Goal: Task Accomplishment & Management: Use online tool/utility

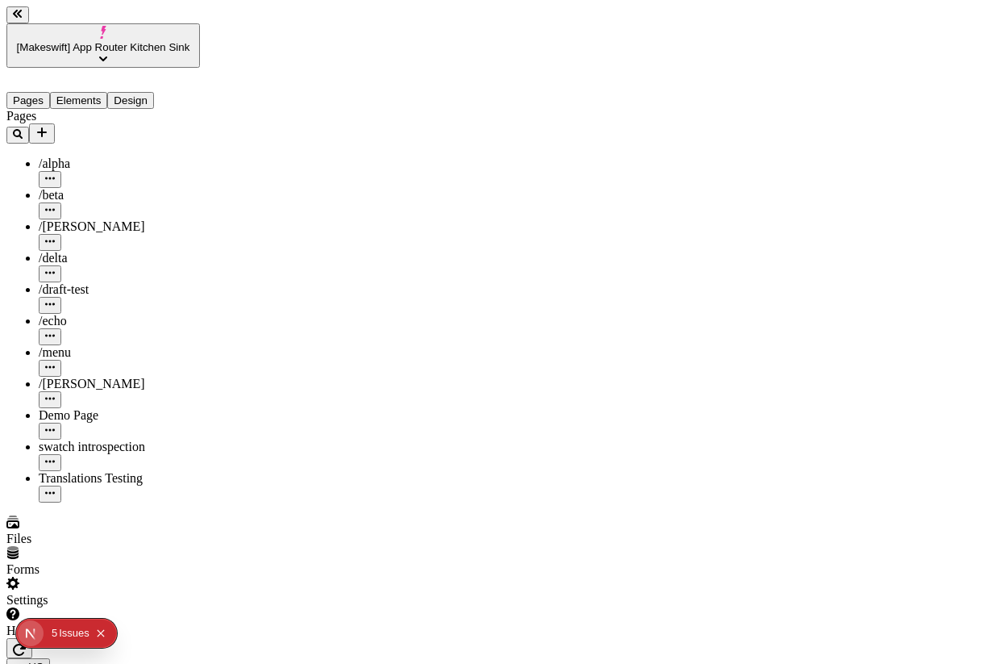
click at [155, 499] on div "Pages /alpha /beta /[PERSON_NAME] /delta /draft-test /echo /menu /romeo Demo Pa…" at bounding box center [102, 305] width 193 height 393
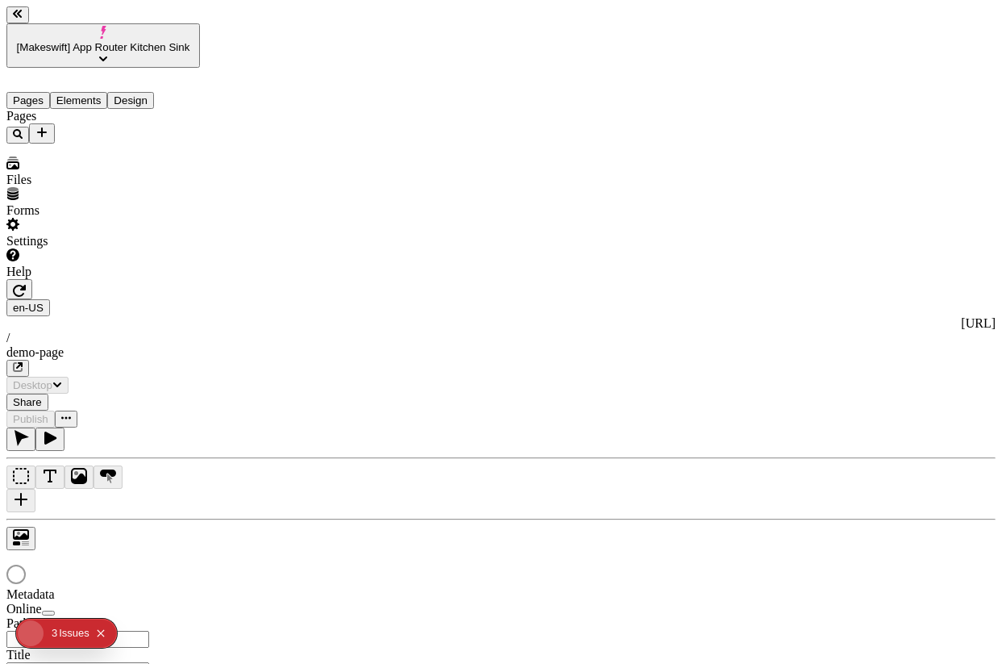
type input "/demo-page"
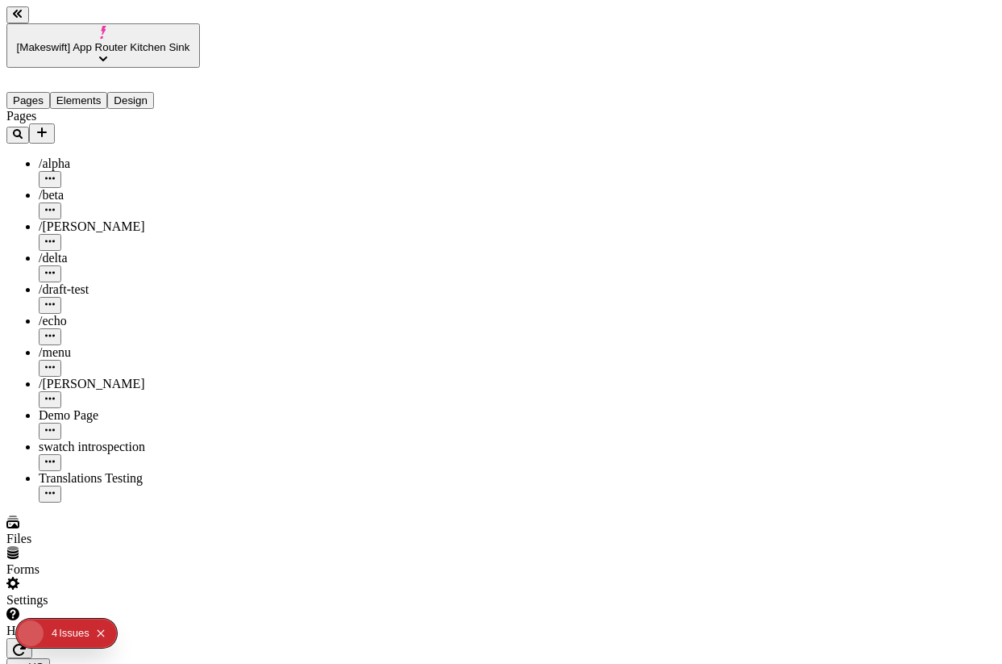
click at [105, 439] on div "swatch introspection" at bounding box center [119, 454] width 161 height 31
click at [98, 471] on div "Translations Testing" at bounding box center [119, 478] width 161 height 15
type input "/page-4"
type input "/translation-test"
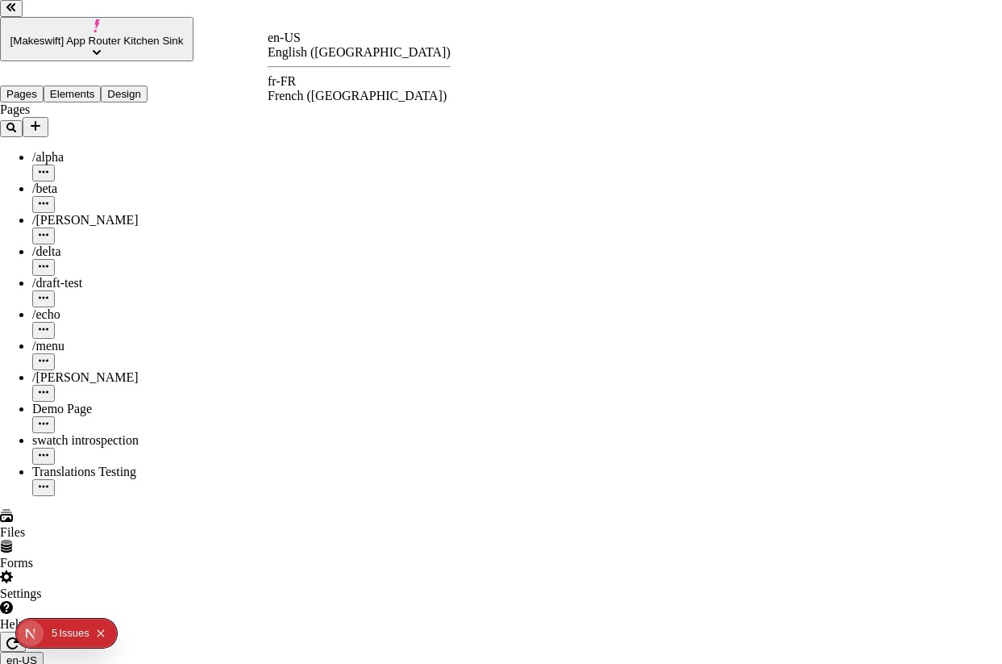
click at [313, 89] on div "fr-FR" at bounding box center [359, 81] width 183 height 15
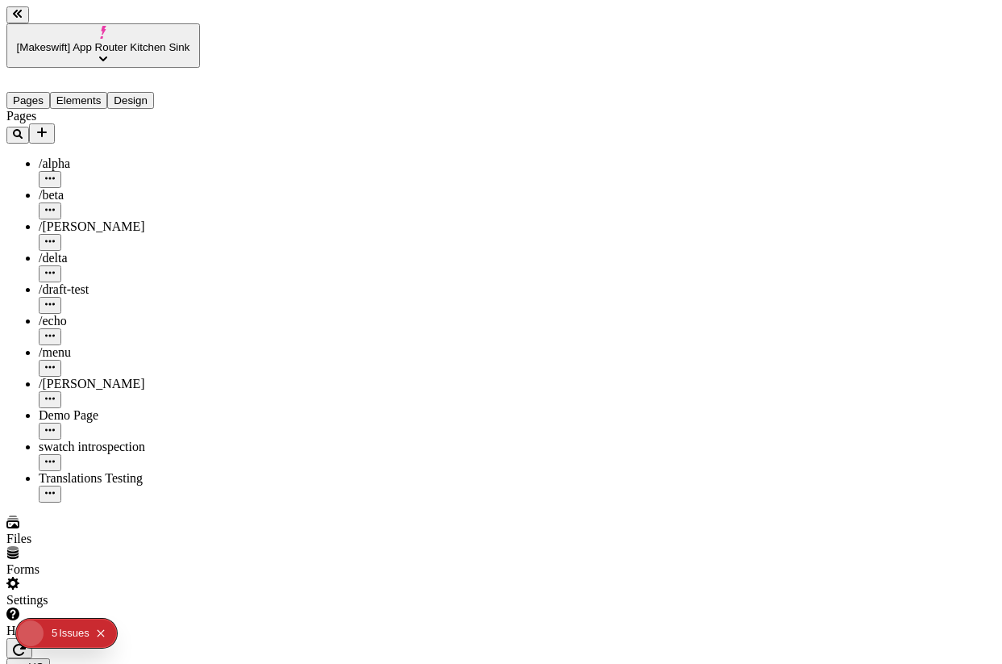
type input "/translation-test"
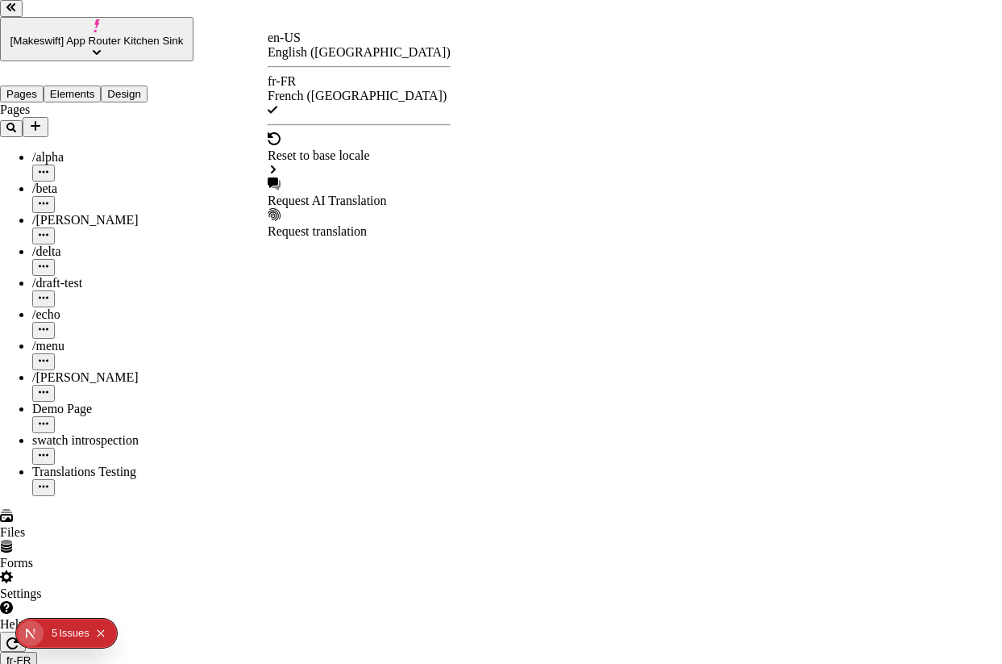
click at [331, 193] on div "Request AI Translation" at bounding box center [359, 200] width 183 height 15
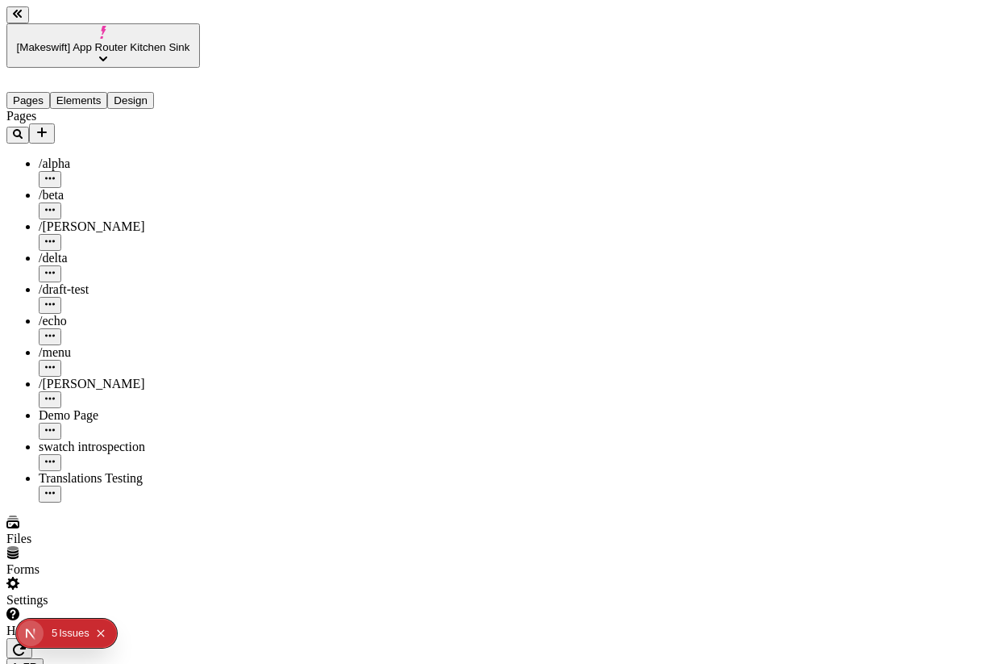
click at [110, 23] on button "[Makeswift] App Router Kitchen Sink" at bounding box center [102, 45] width 193 height 44
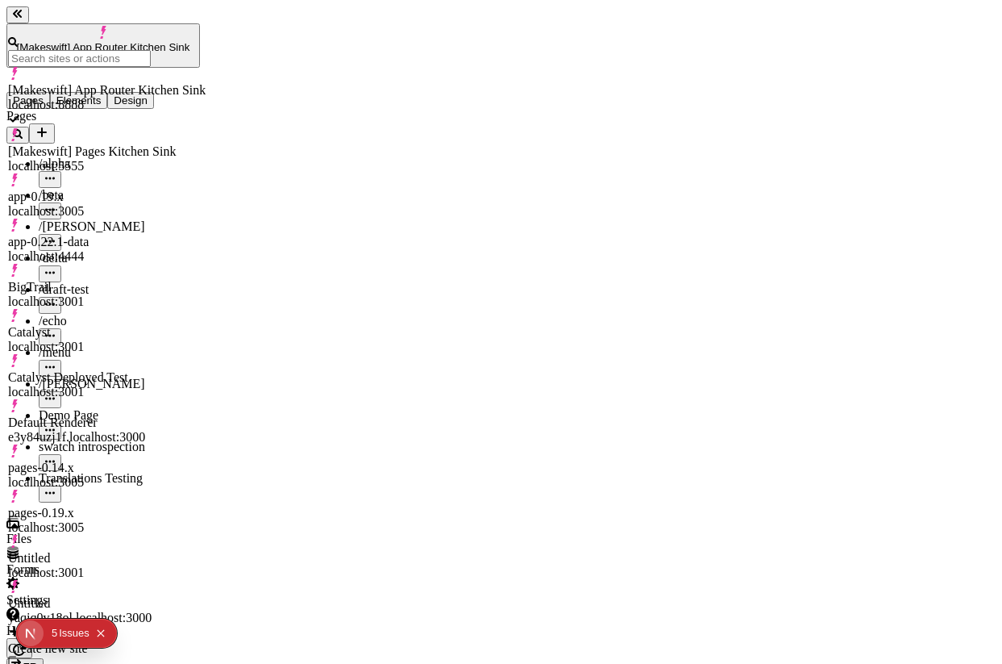
click at [192, 280] on div "BigTrail localhost:3001" at bounding box center [107, 294] width 198 height 29
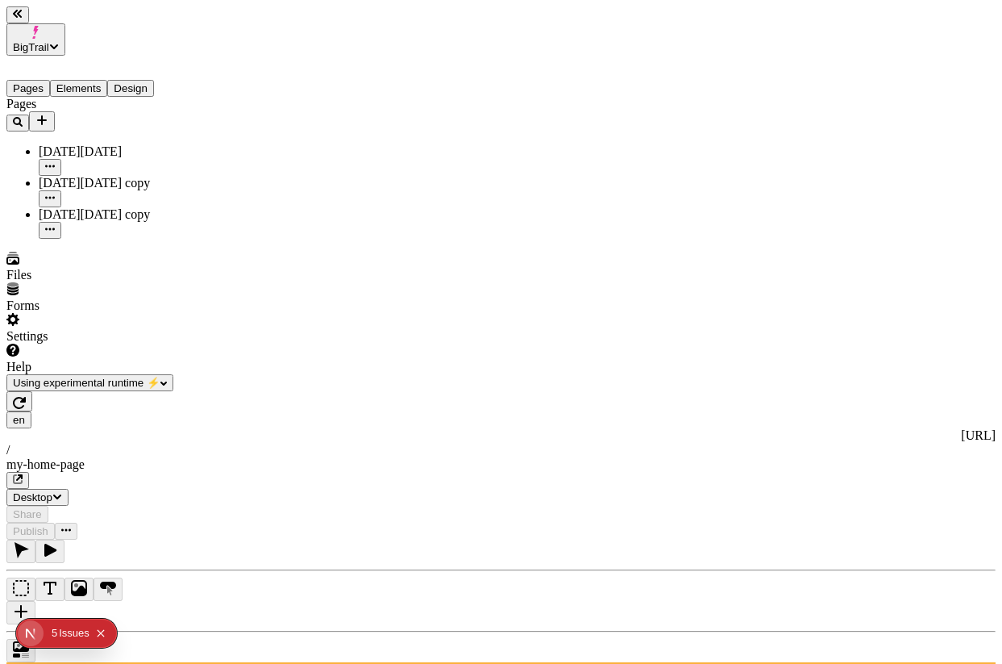
click at [26, 397] on icon "button" at bounding box center [19, 403] width 13 height 12
click at [111, 207] on div "Black Friday copy" at bounding box center [119, 214] width 161 height 15
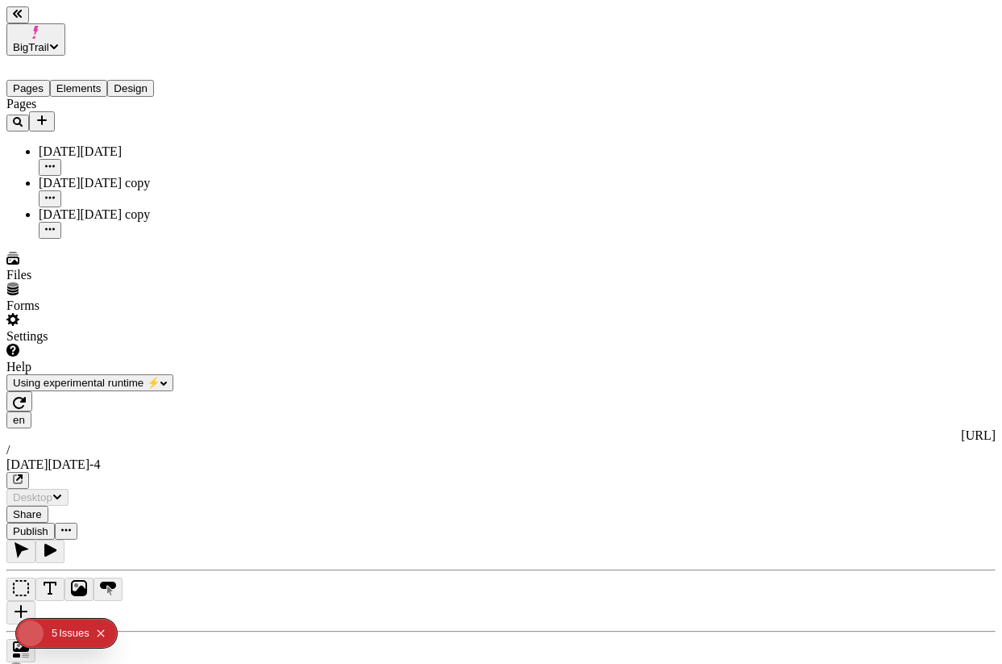
type input "/black-friday-4"
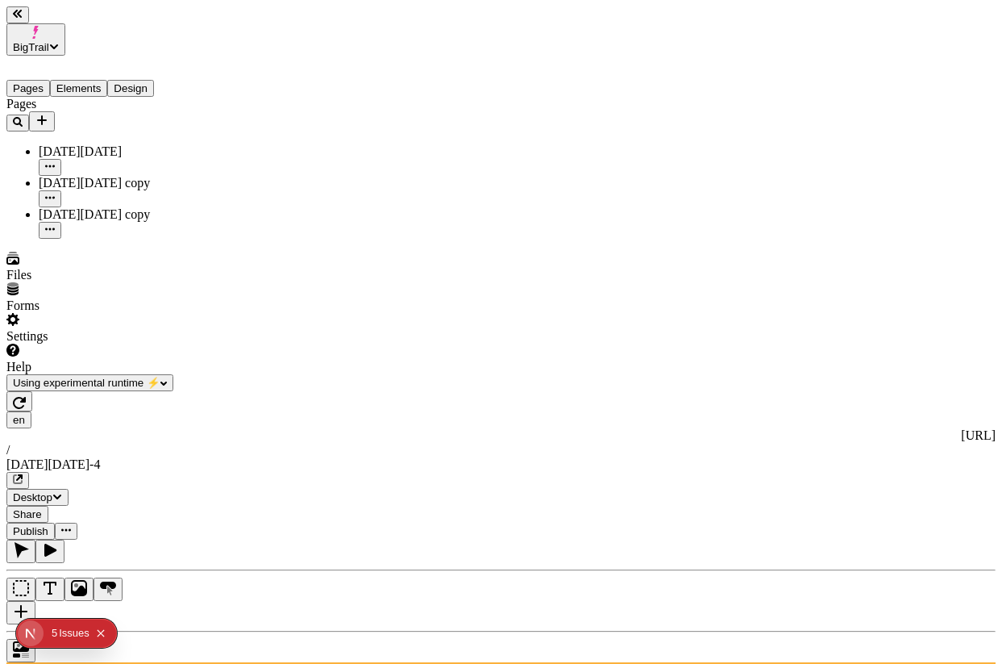
click at [106, 636] on icon "Collapse issues badge" at bounding box center [101, 633] width 10 height 10
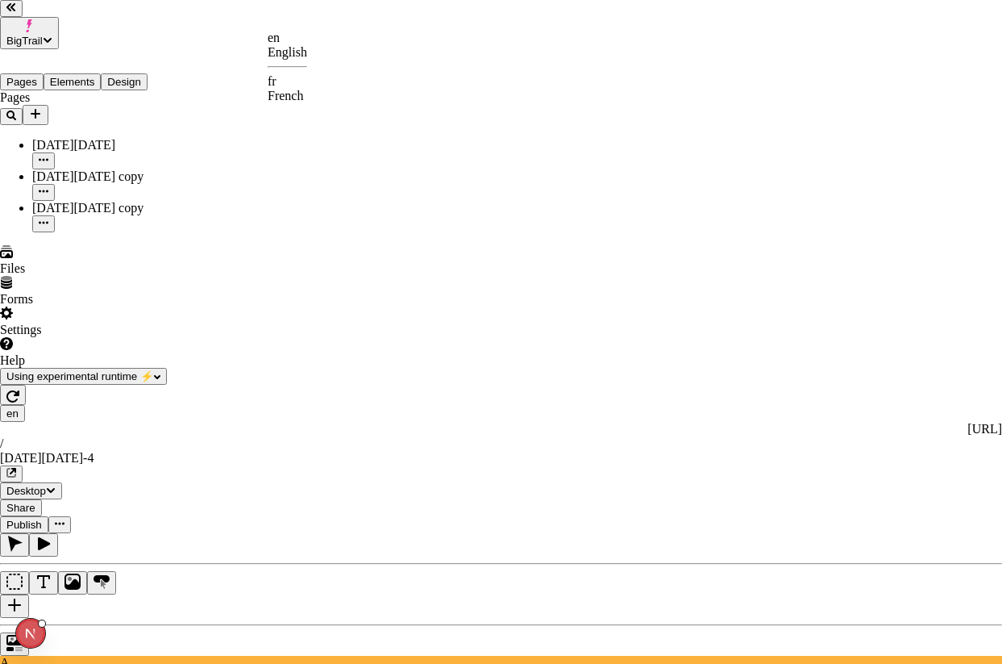
click at [295, 81] on div "fr" at bounding box center [288, 81] width 40 height 15
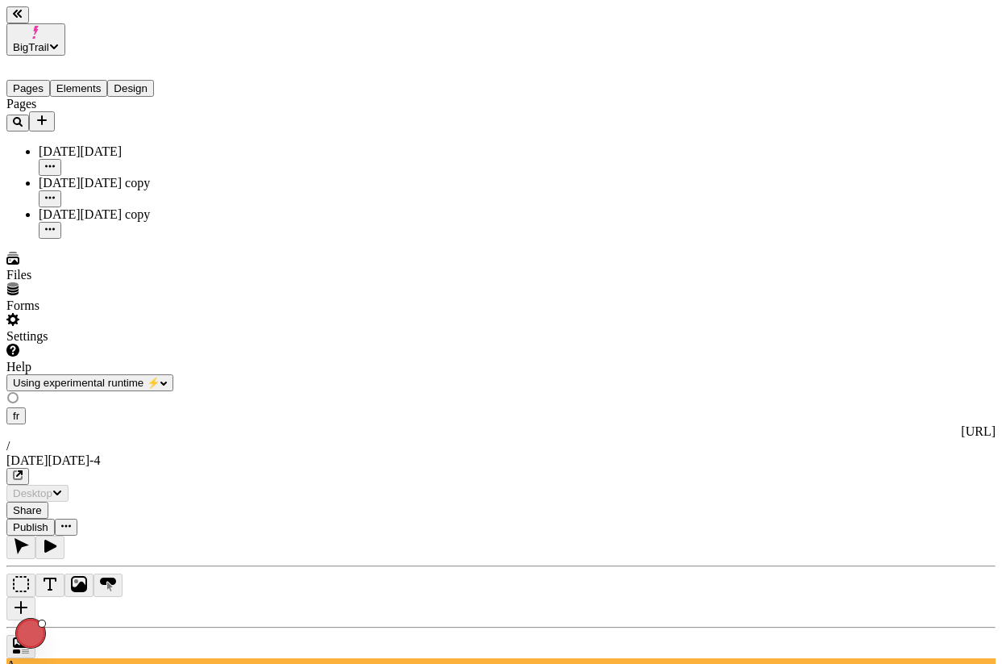
type input "/black-friday-4"
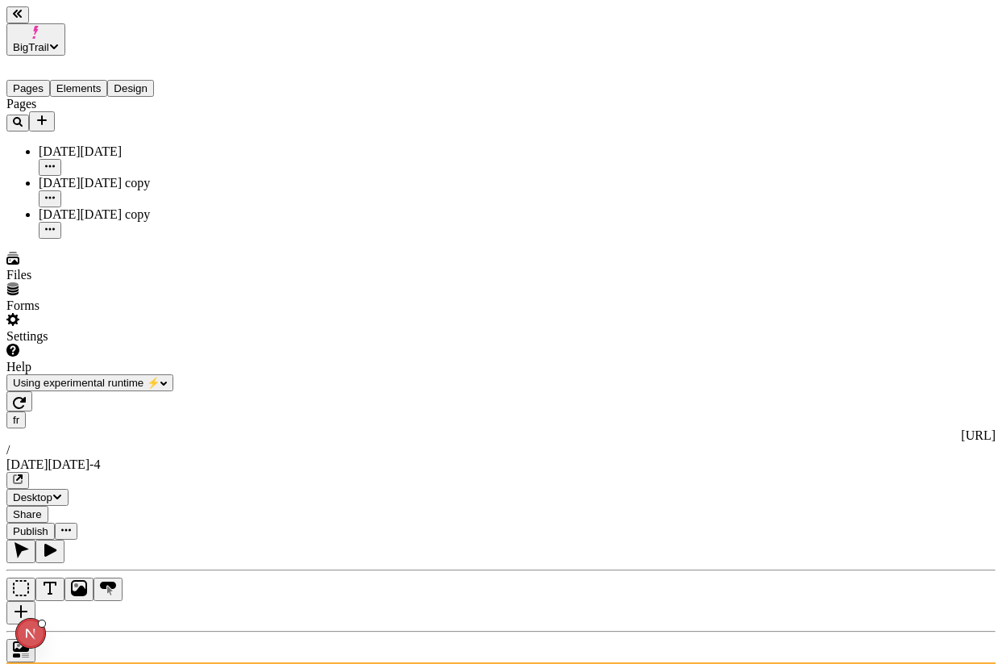
scroll to position [0, 92]
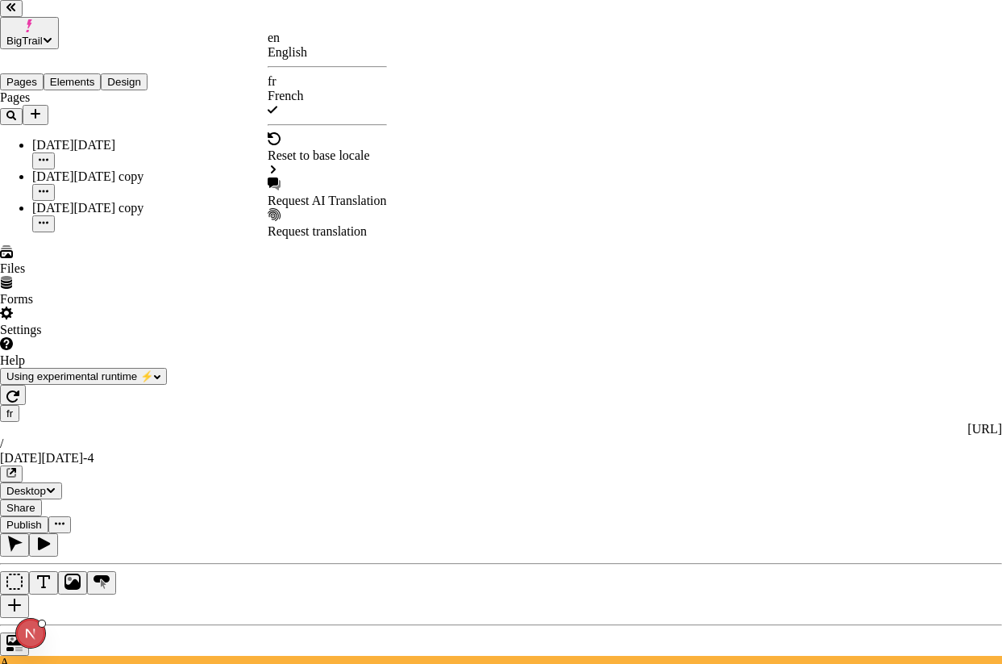
click at [371, 148] on div "Reset to base locale" at bounding box center [327, 155] width 119 height 15
click at [479, 185] on div "Black Friday copy" at bounding box center [478, 192] width 111 height 15
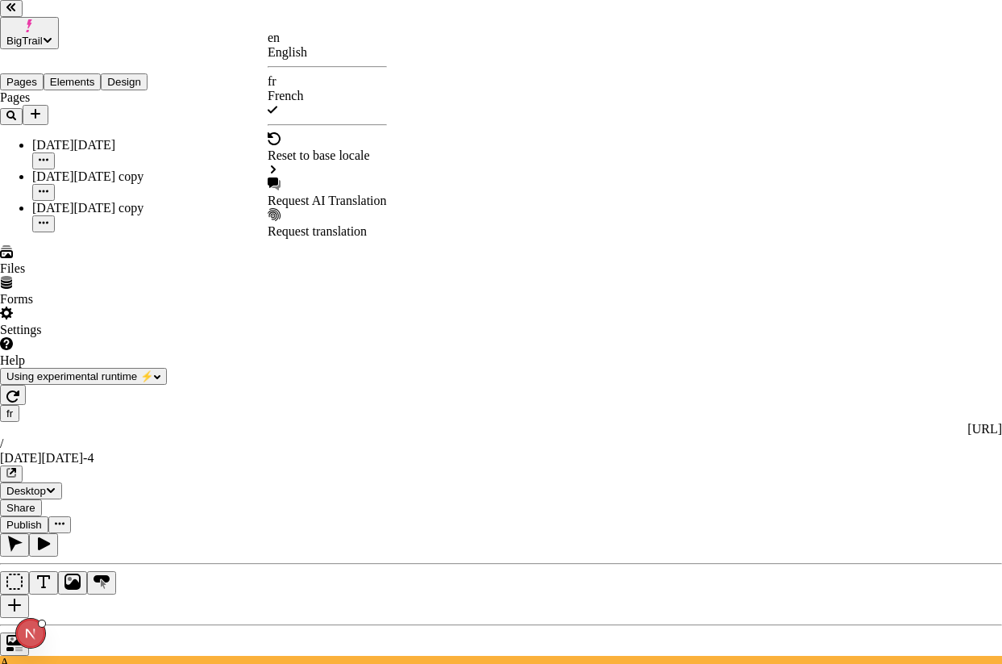
click at [315, 177] on div "Request AI Translation" at bounding box center [327, 192] width 119 height 31
checkbox input "true"
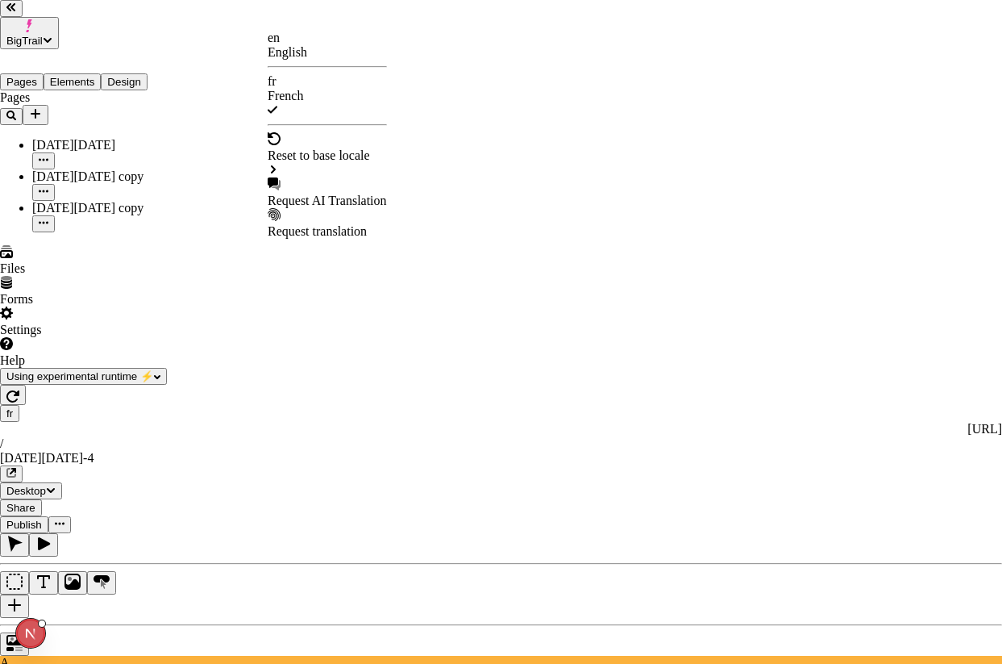
checkbox input "true"
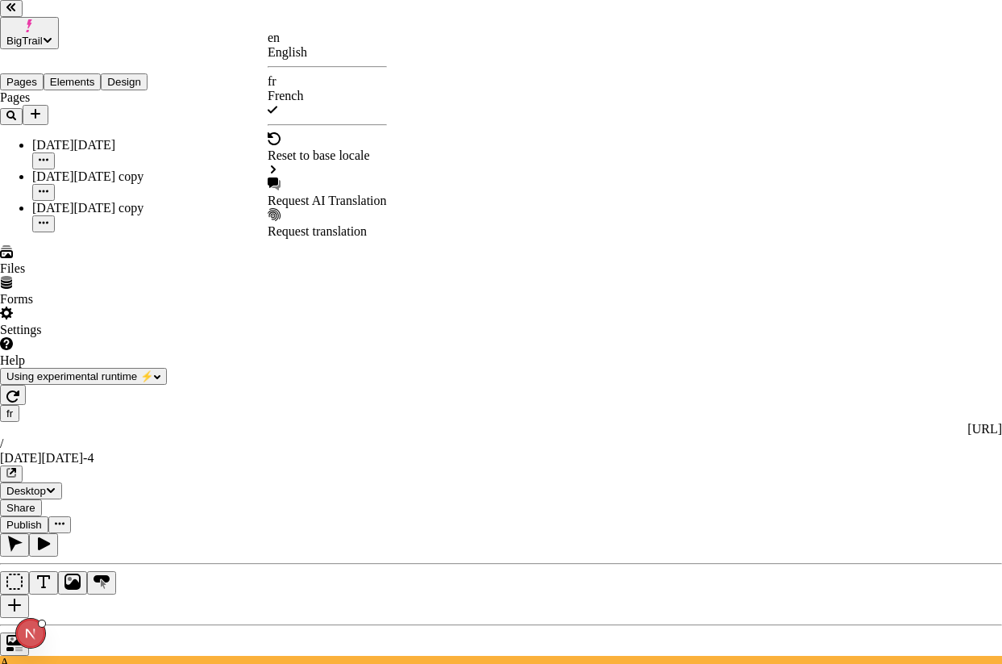
checkbox input "true"
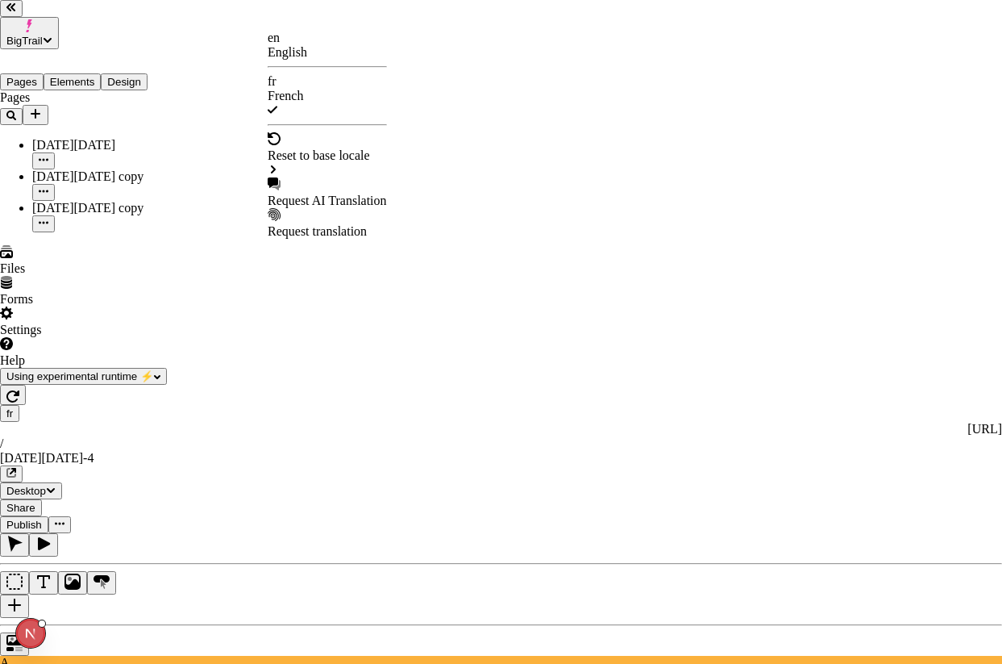
checkbox input "true"
checkbox input "false"
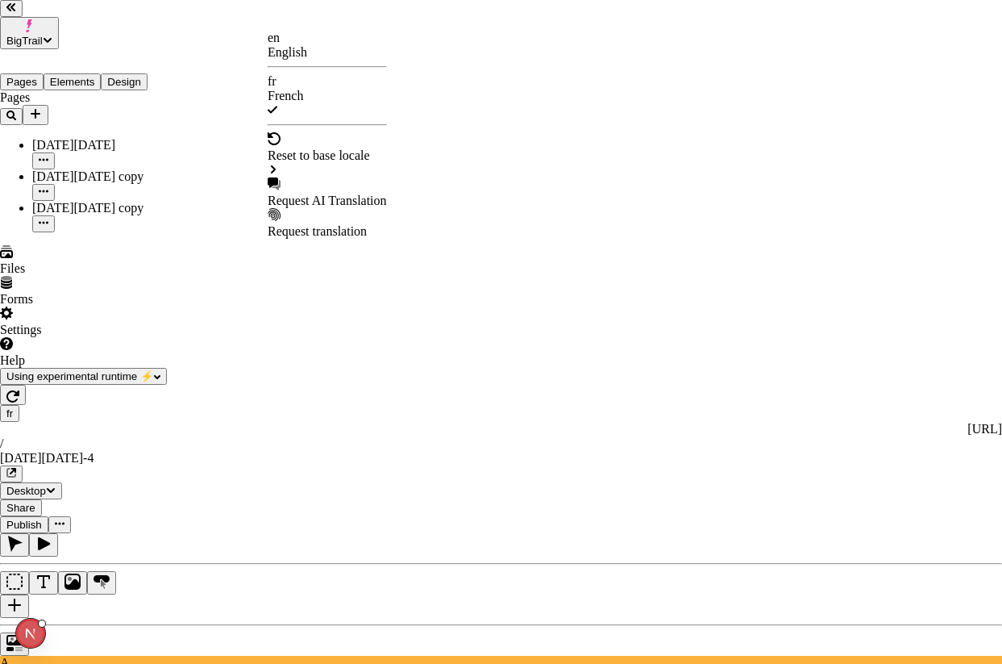
checkbox input "false"
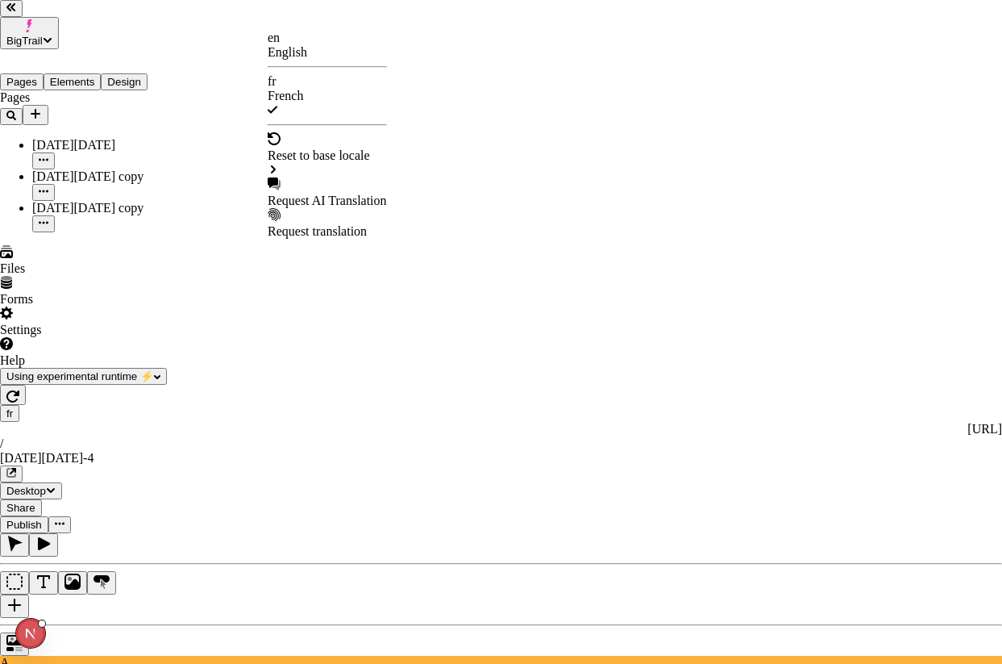
checkbox input "false"
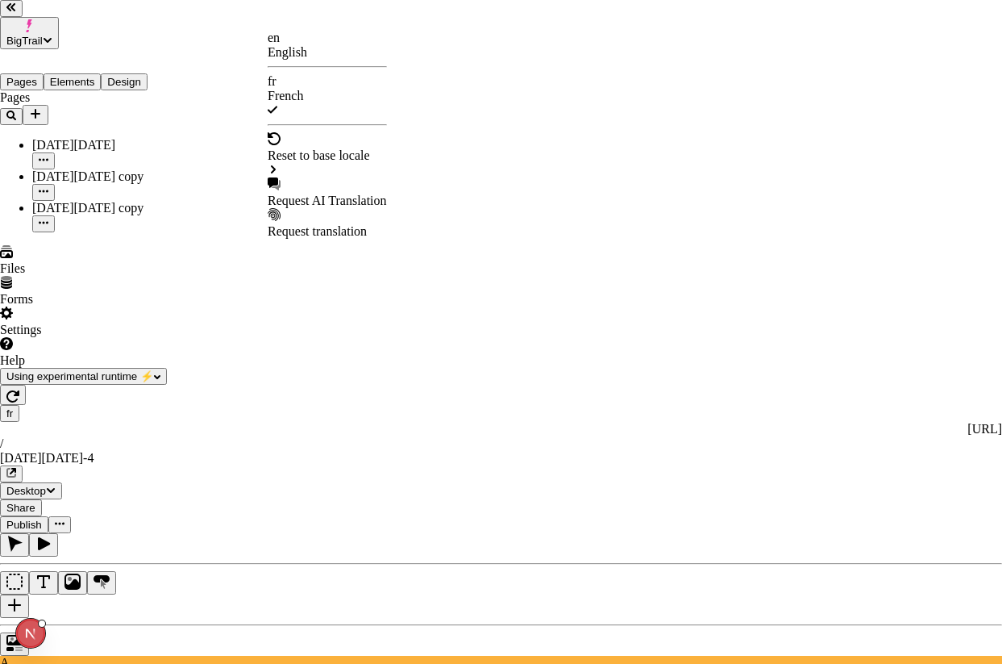
checkbox input "false"
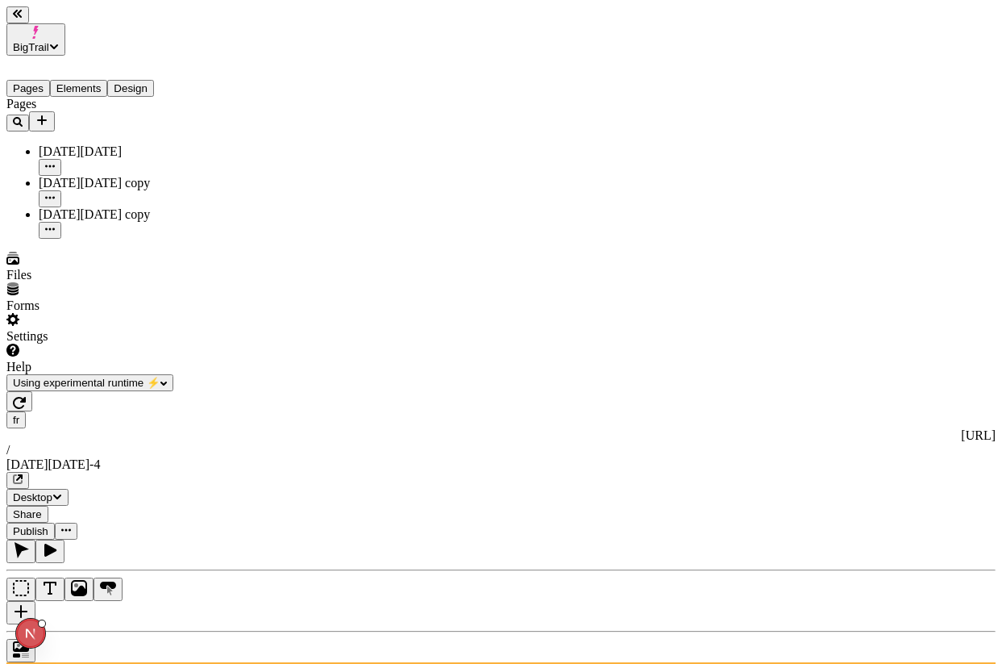
click at [223, 630] on div at bounding box center [500, 645] width 989 height 31
click at [26, 397] on icon "button" at bounding box center [19, 403] width 13 height 12
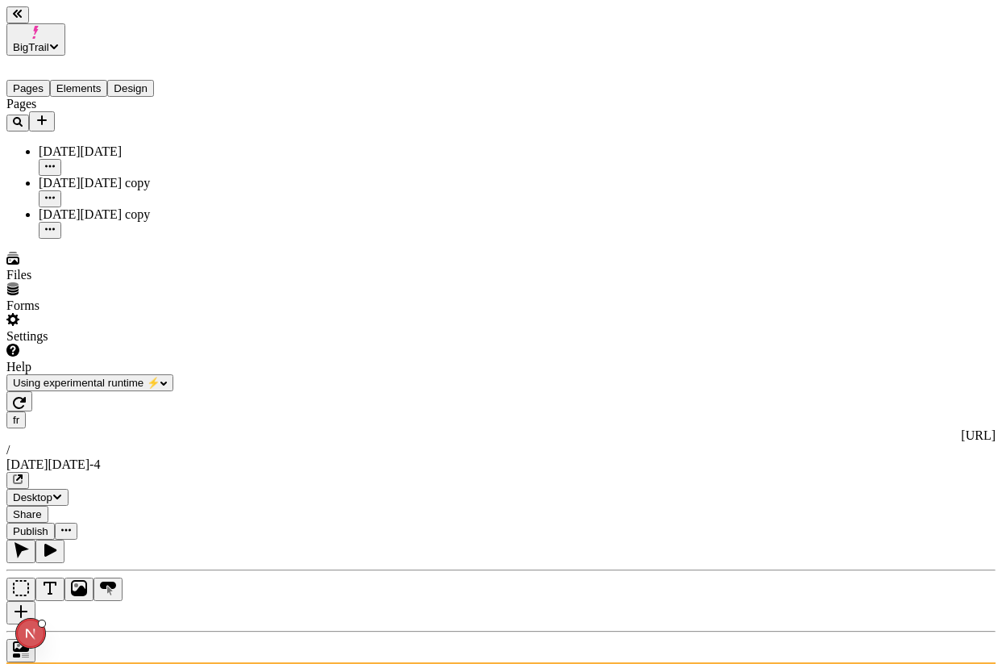
scroll to position [0, 0]
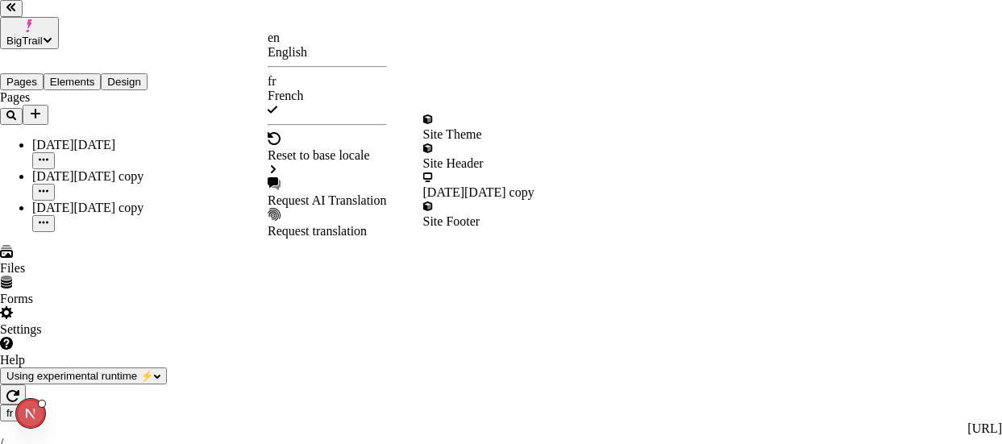
click at [323, 193] on div "Request AI Translation" at bounding box center [327, 200] width 119 height 15
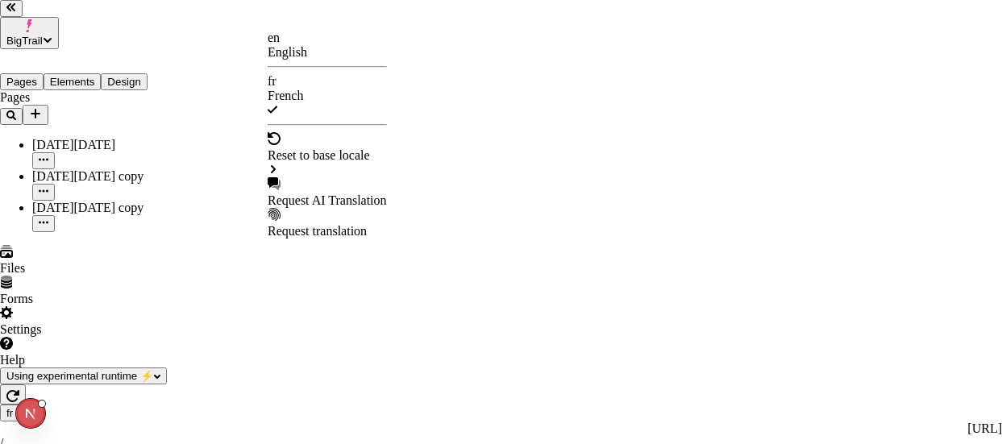
checkbox input "true"
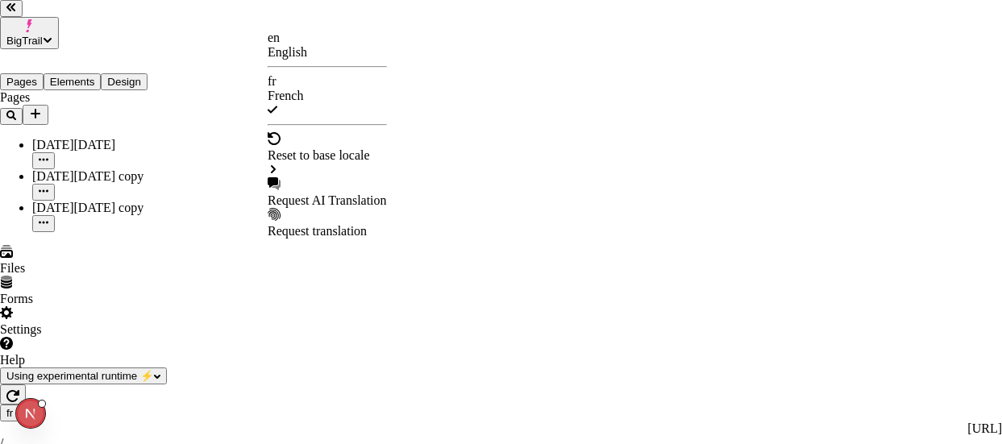
checkbox input "true"
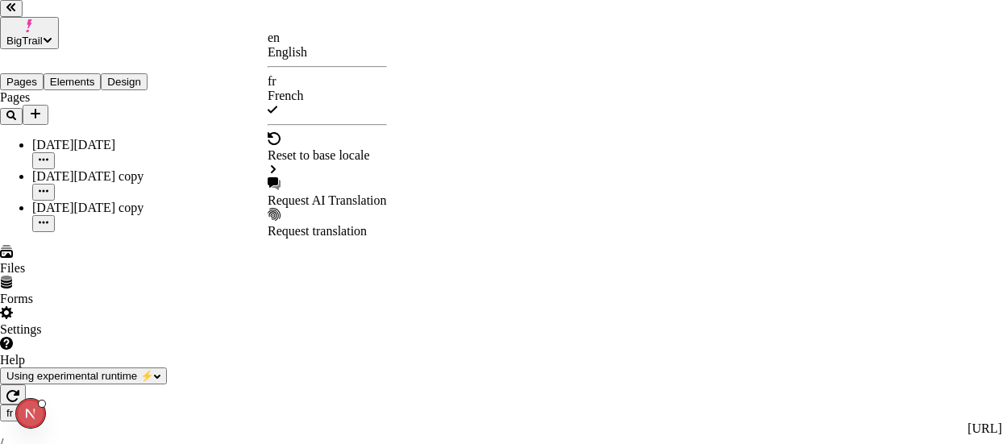
checkbox input "true"
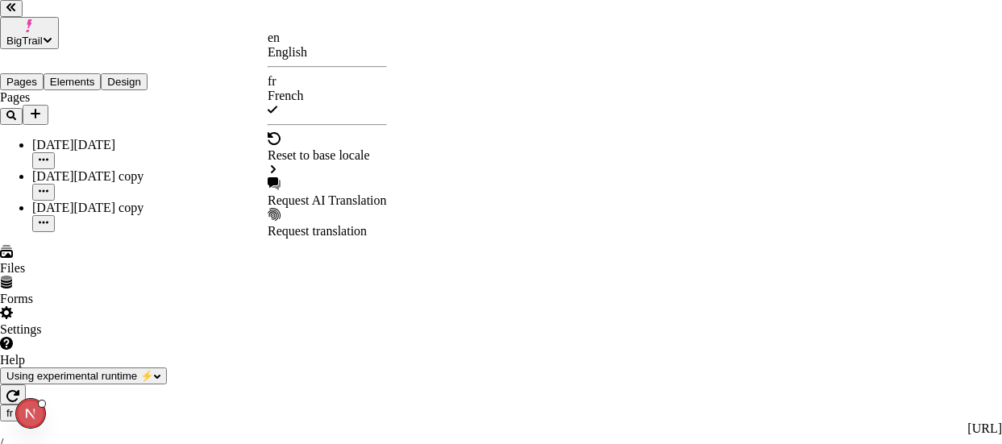
checkbox input "true"
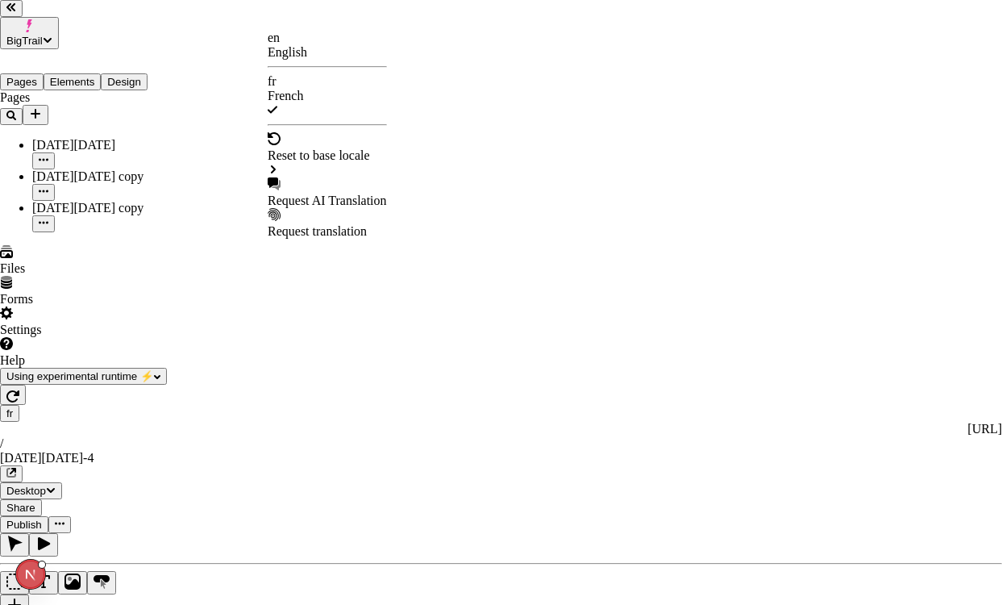
checkbox input "false"
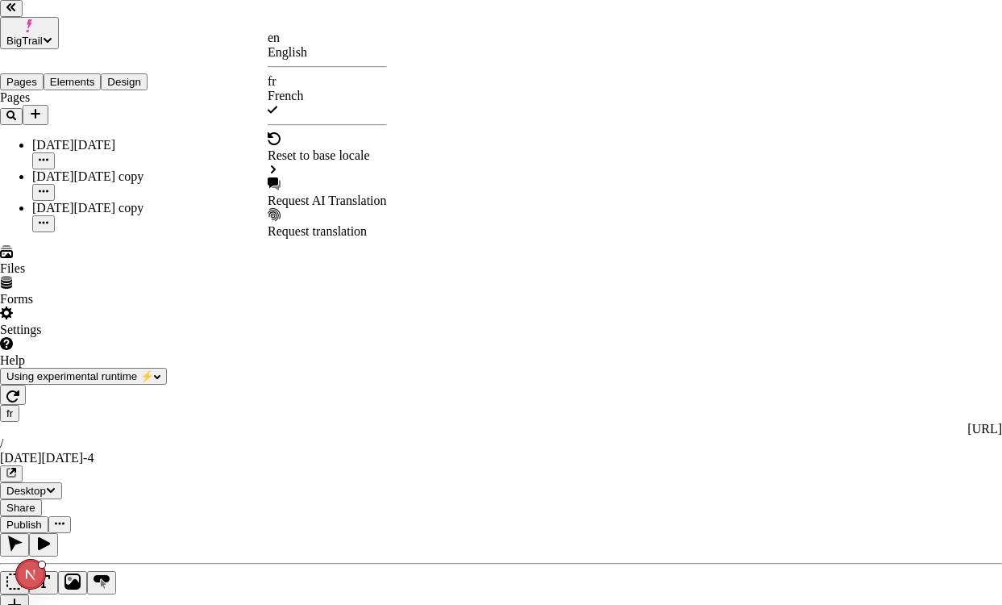
checkbox input "false"
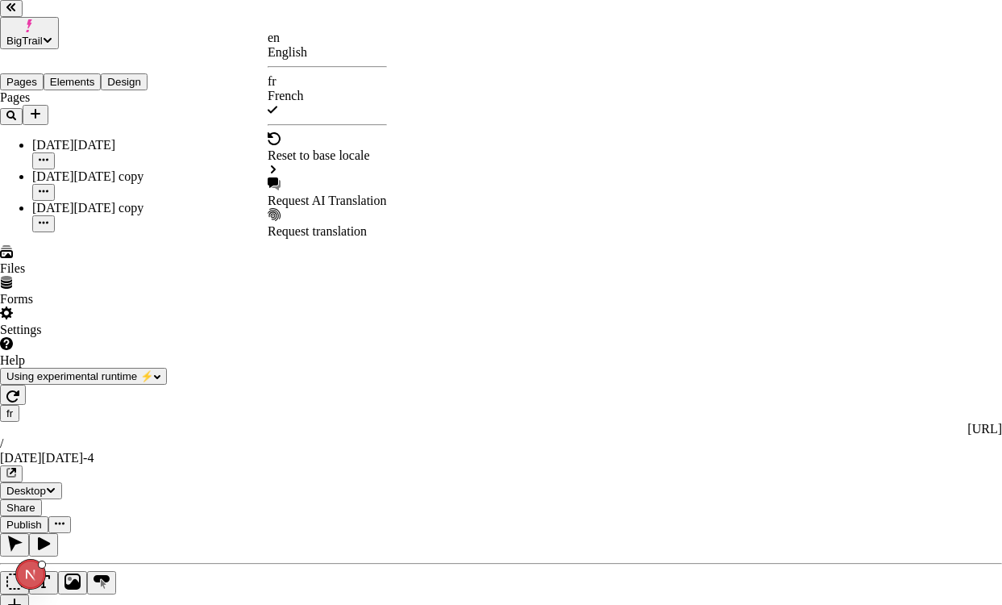
checkbox input "false"
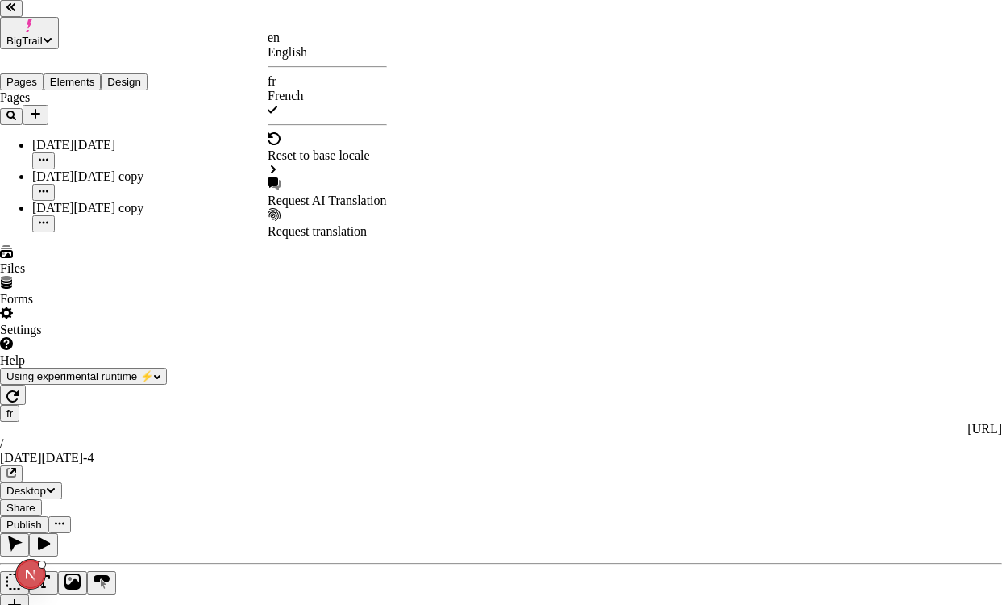
checkbox input "false"
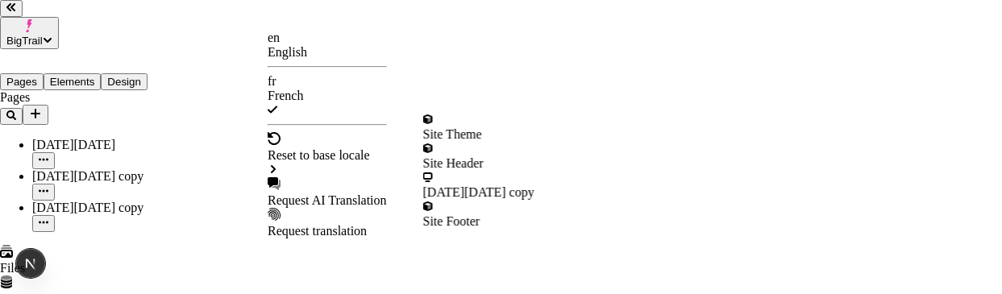
click at [452, 174] on div "Black Friday copy" at bounding box center [478, 185] width 111 height 29
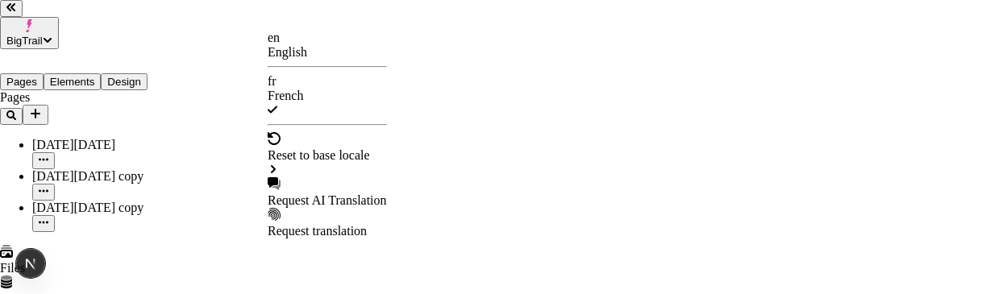
click at [326, 193] on div "Request AI Translation" at bounding box center [327, 200] width 119 height 15
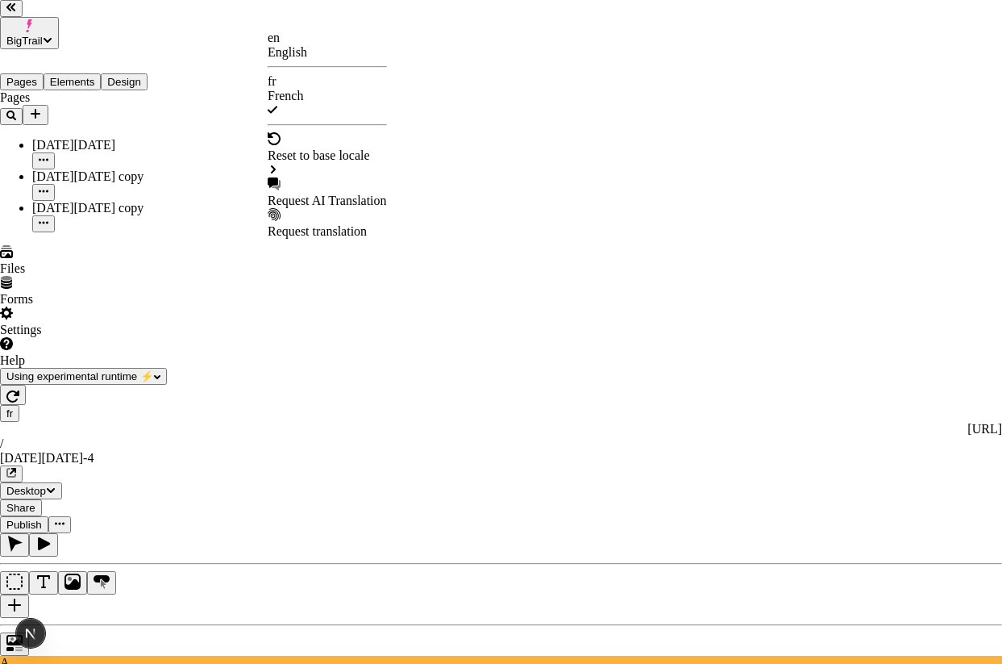
checkbox input "true"
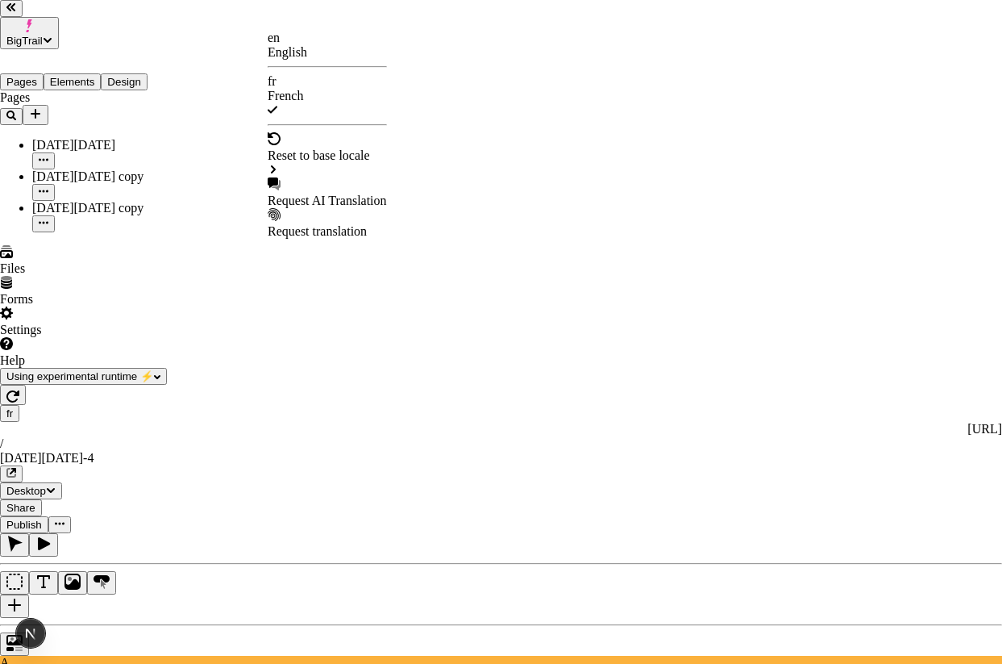
checkbox input "true"
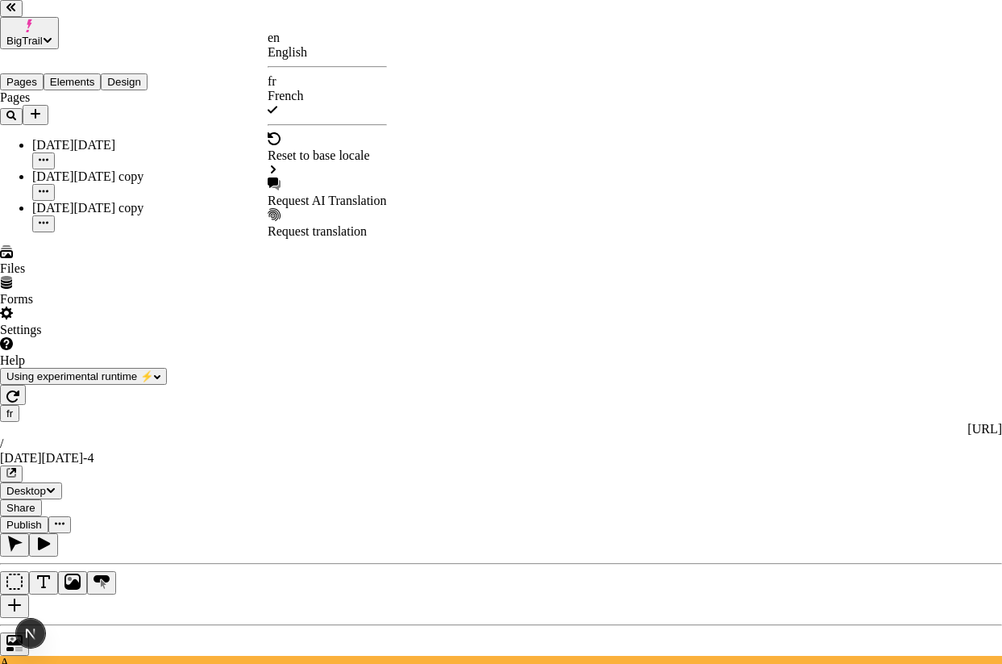
checkbox input "true"
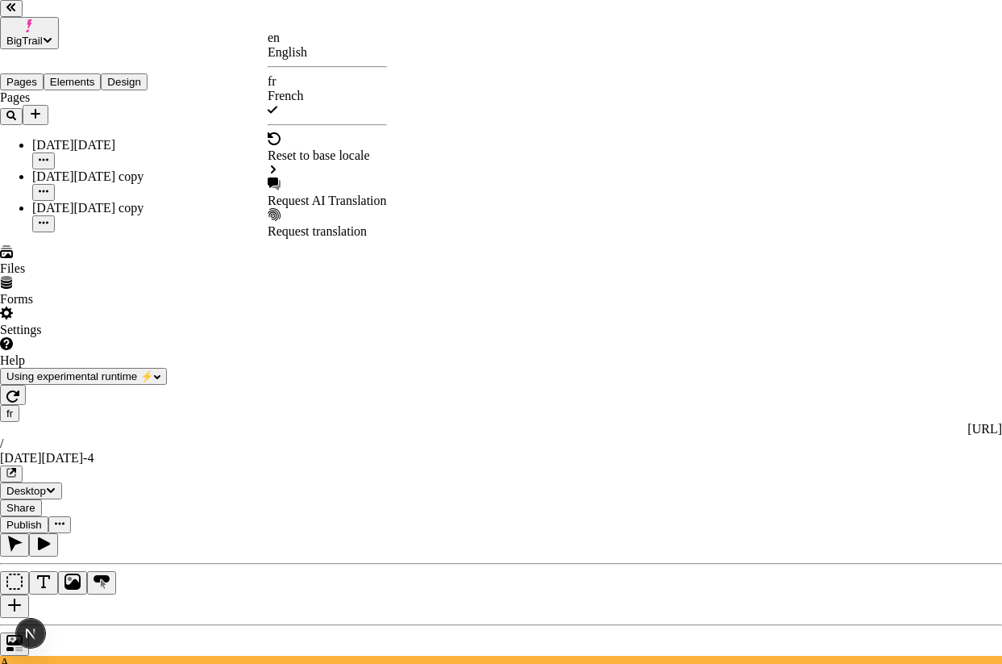
checkbox input "true"
checkbox input "false"
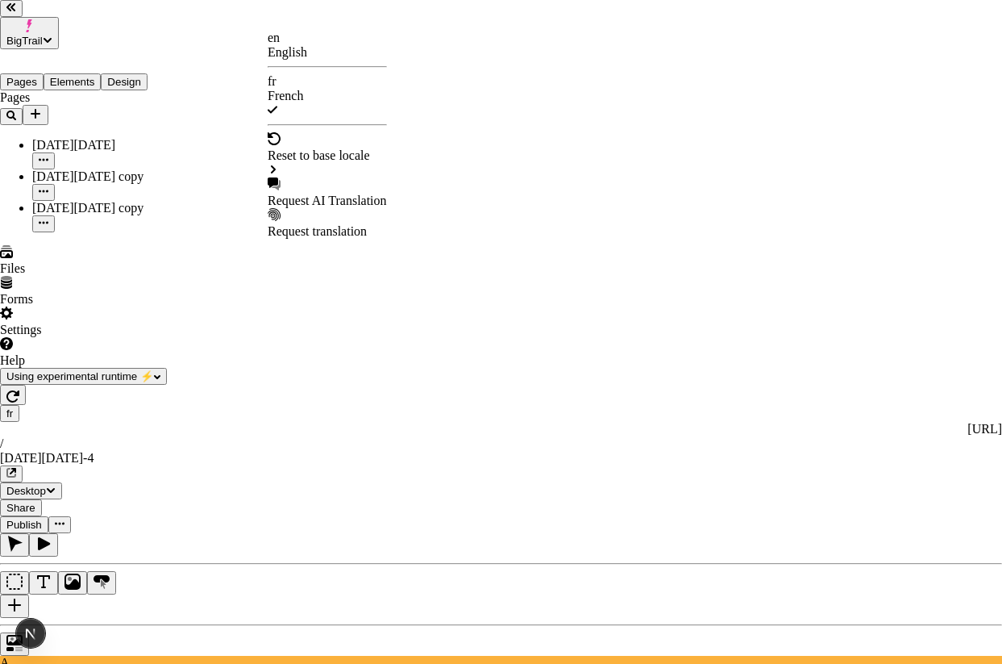
checkbox input "false"
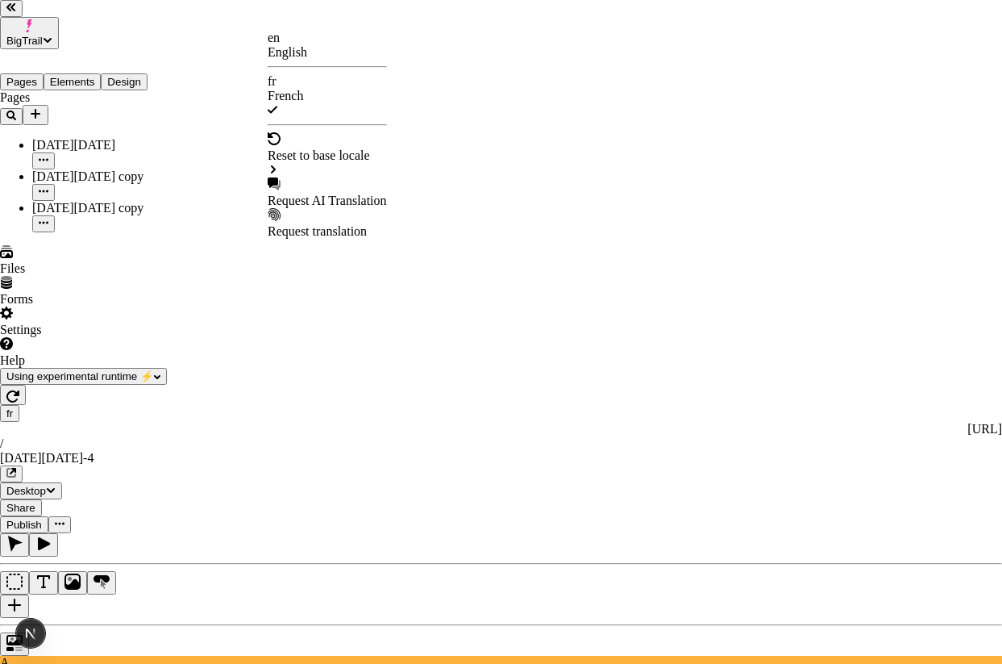
checkbox input "false"
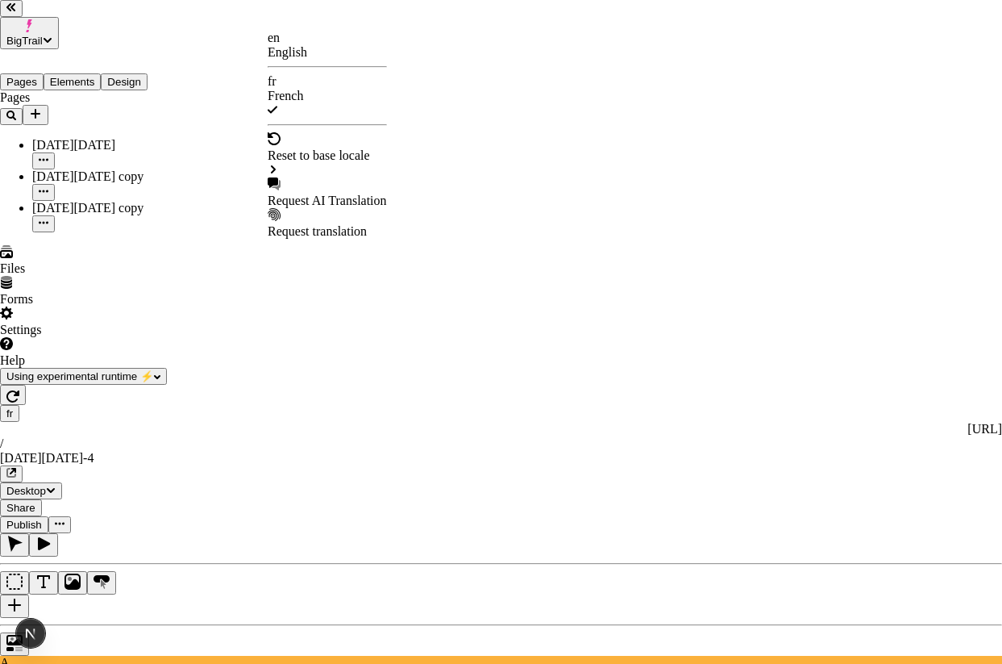
checkbox input "false"
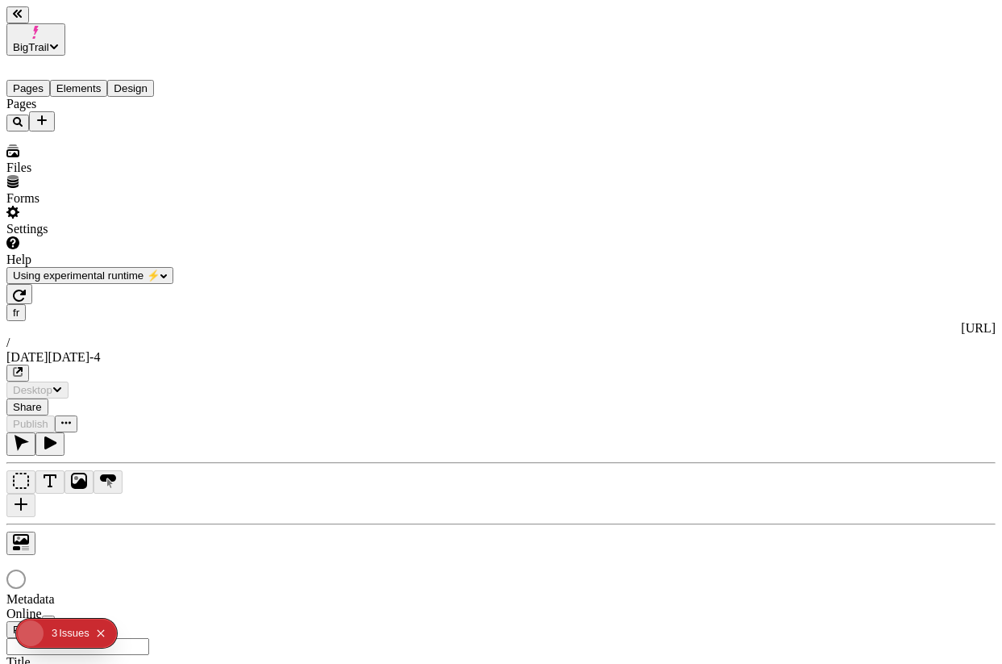
type input "/black-[DATE]-4"
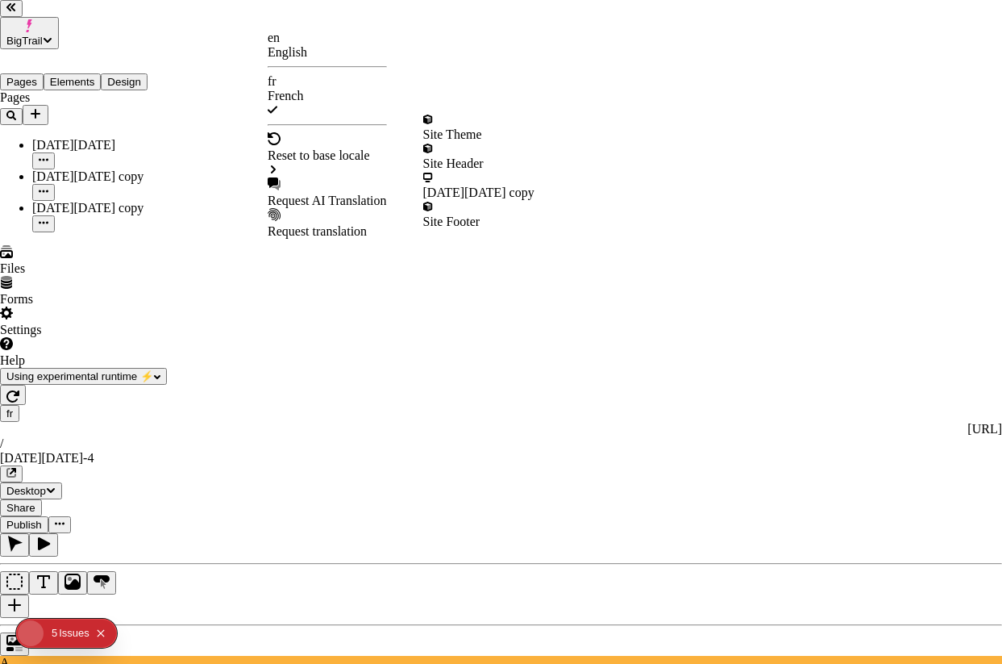
click at [364, 193] on div "Request AI Translation" at bounding box center [327, 200] width 119 height 15
click at [344, 148] on div "Reset to base locale" at bounding box center [327, 155] width 119 height 15
click at [474, 185] on div "Black Friday copy" at bounding box center [478, 192] width 111 height 15
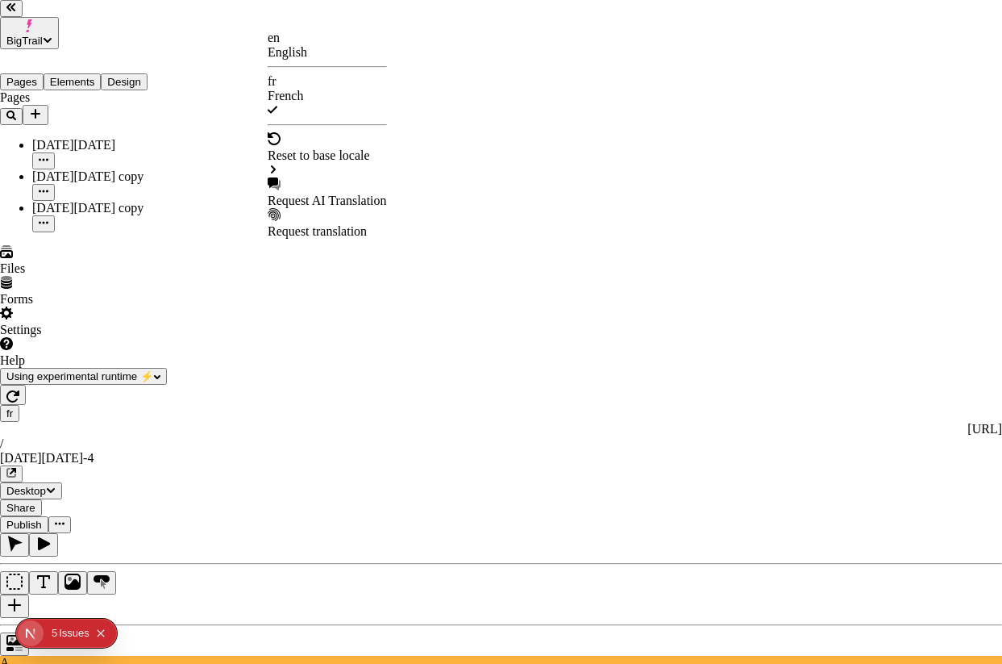
click at [322, 193] on div "Request AI Translation" at bounding box center [327, 200] width 119 height 15
checkbox input "true"
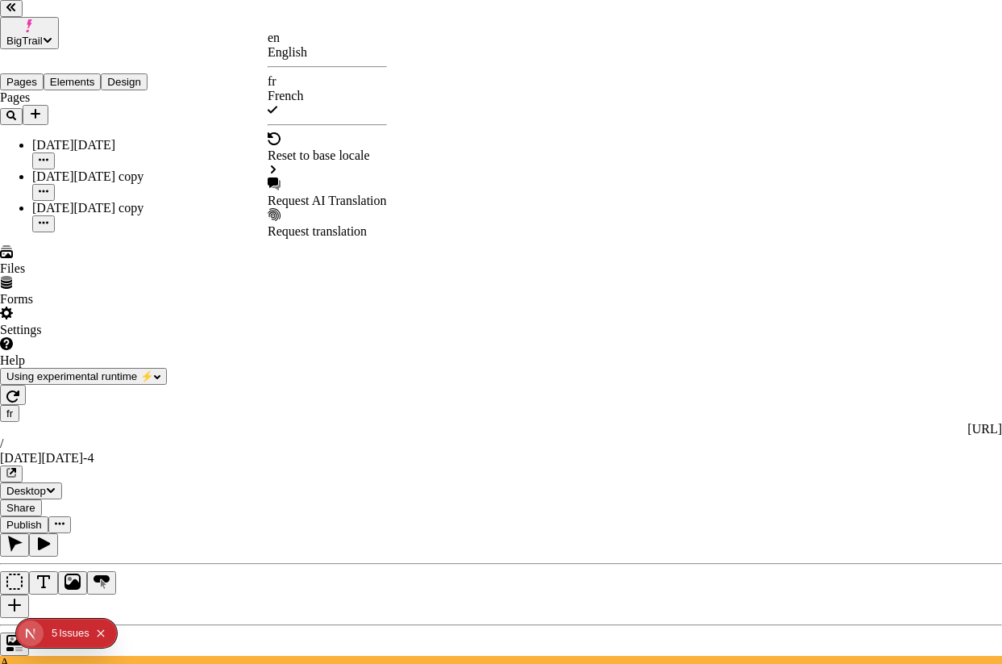
checkbox input "true"
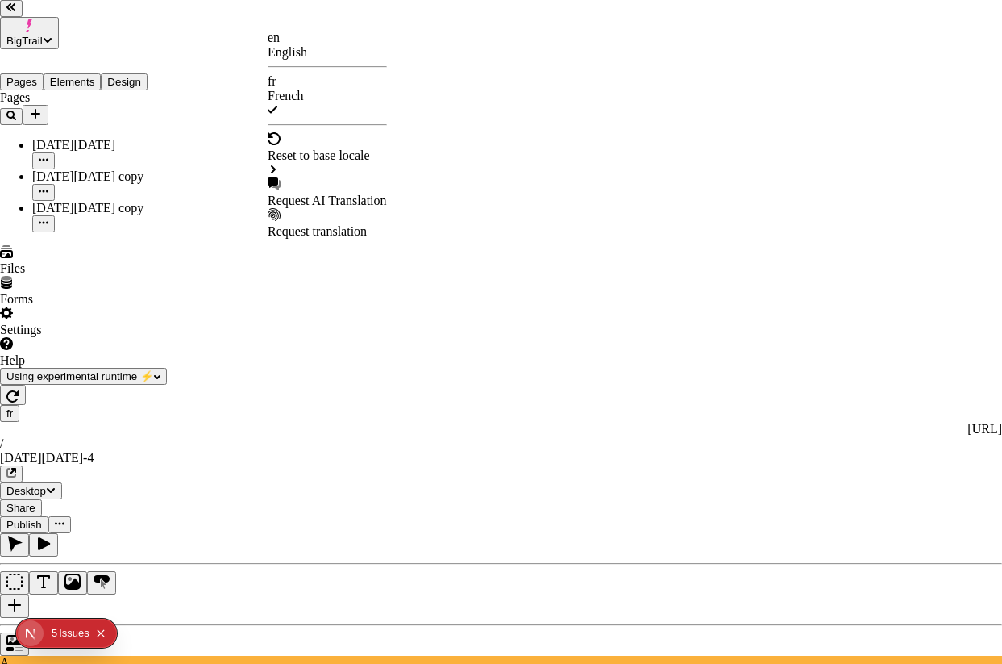
checkbox input "true"
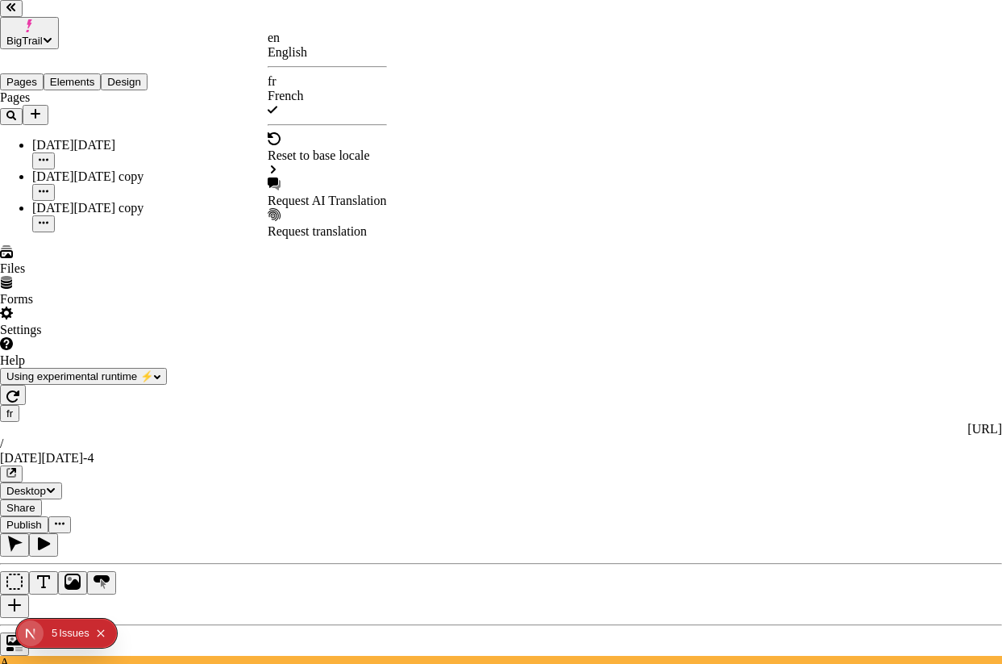
checkbox input "true"
checkbox input "false"
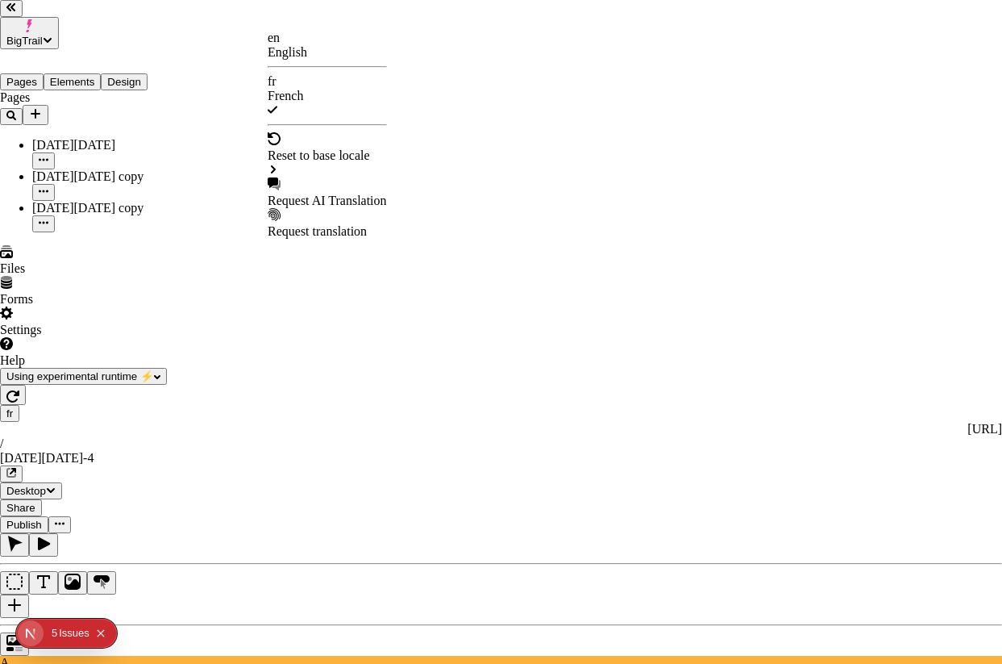
checkbox input "false"
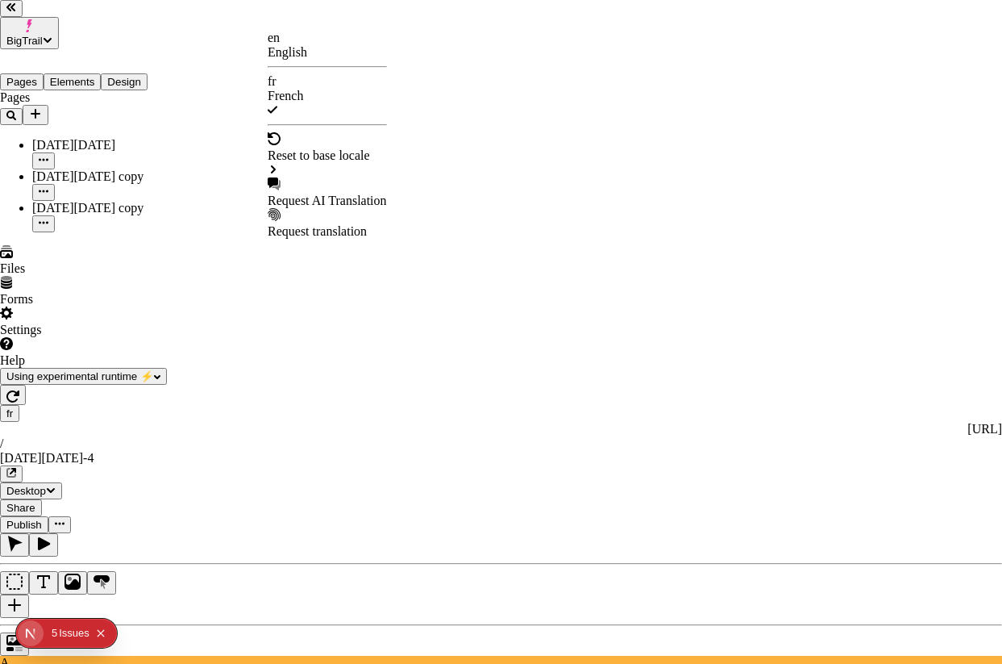
checkbox input "false"
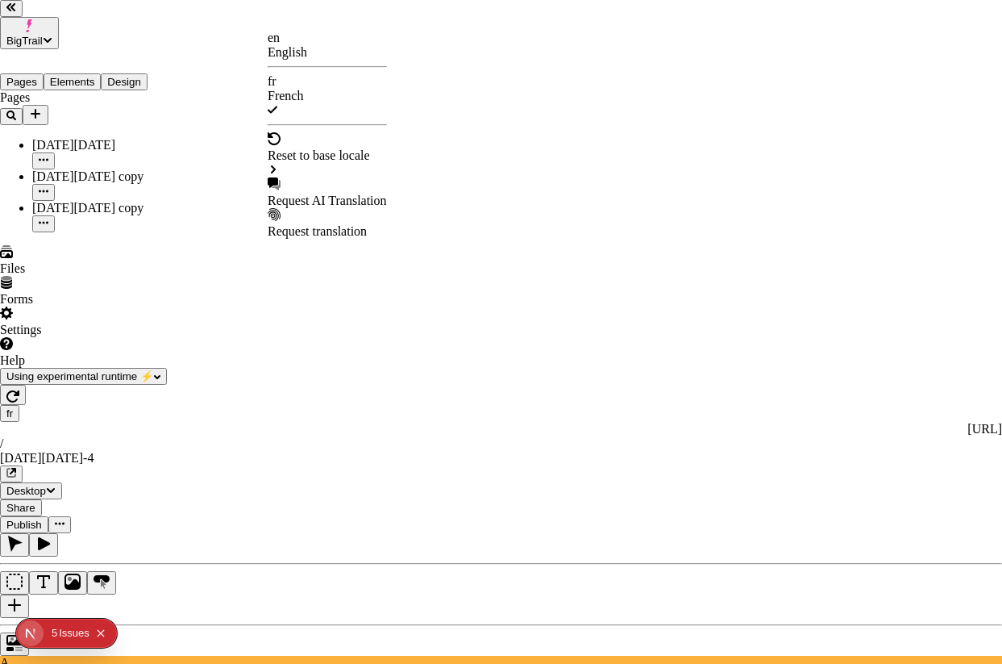
checkbox input "false"
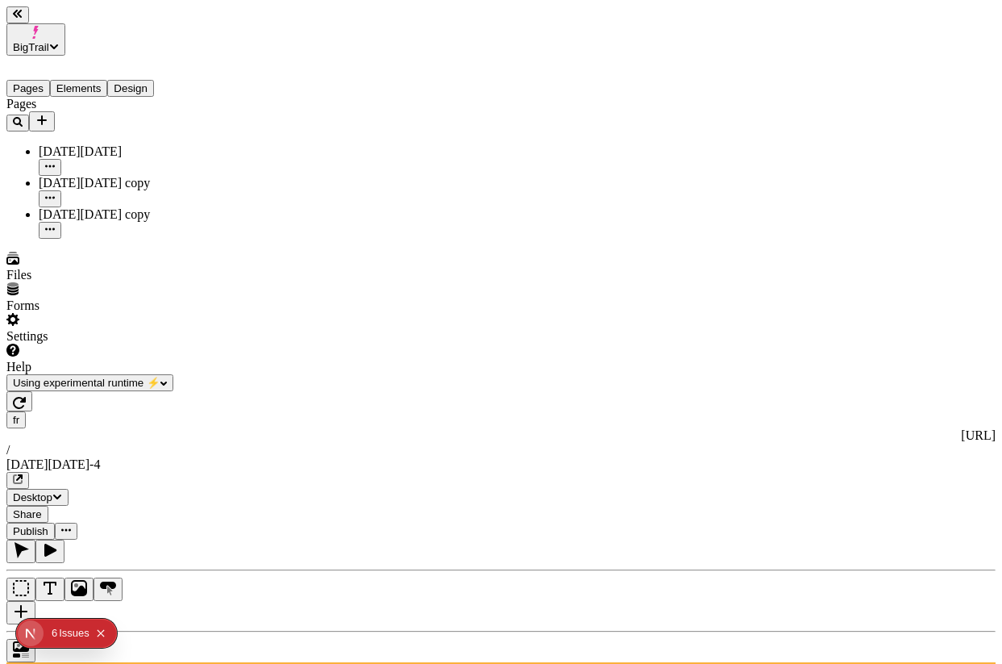
click at [26, 396] on icon "button" at bounding box center [19, 402] width 13 height 13
click at [284, 411] on div "fr http://localhost:3001/fr / black-friday-4" at bounding box center [500, 449] width 989 height 77
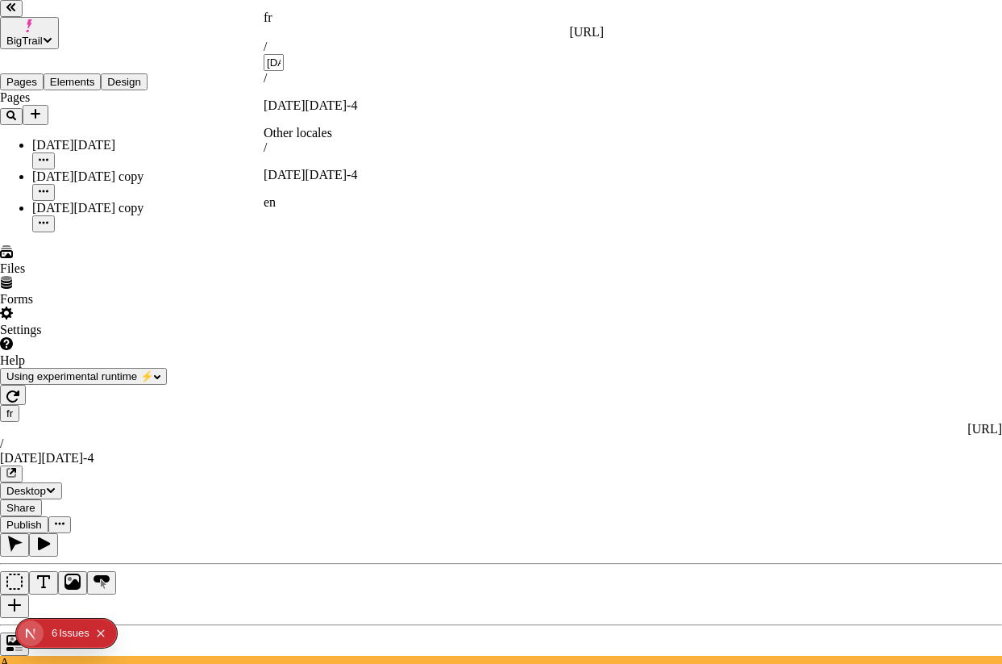
click at [277, 18] on div "fr" at bounding box center [434, 17] width 340 height 15
click at [274, 11] on div "fr http://localhost:3001/fr / black-friday-4" at bounding box center [434, 40] width 340 height 60
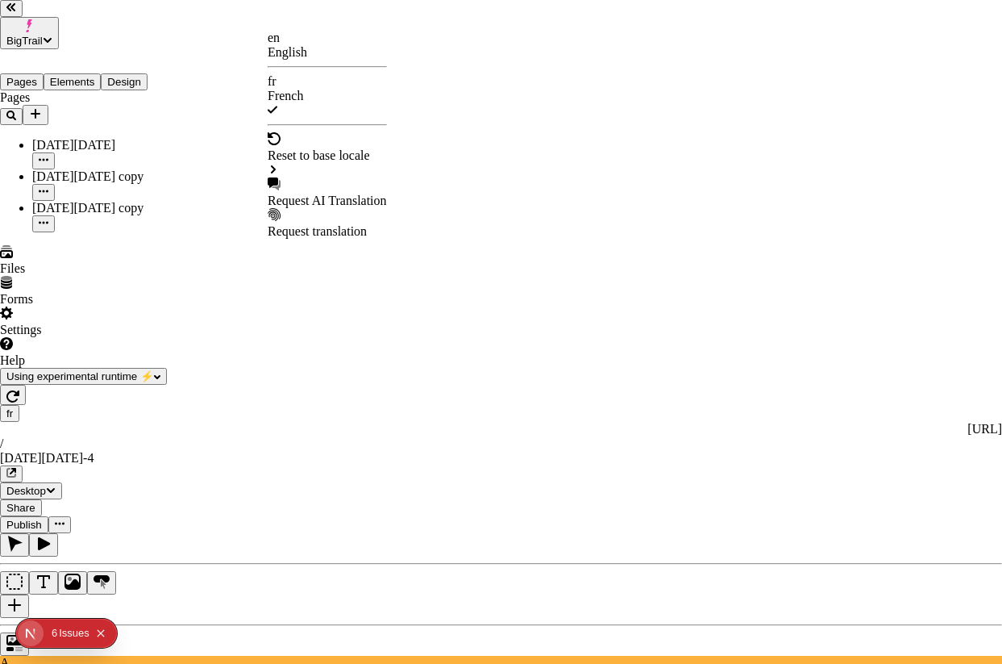
click at [309, 193] on div "Request AI Translation" at bounding box center [327, 200] width 119 height 15
checkbox input "true"
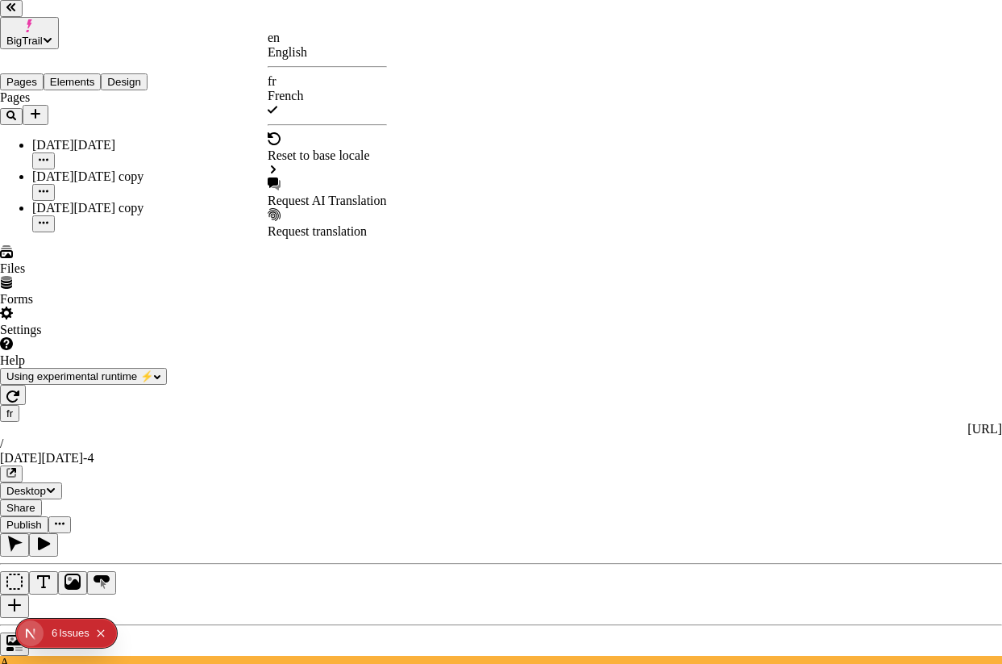
checkbox input "true"
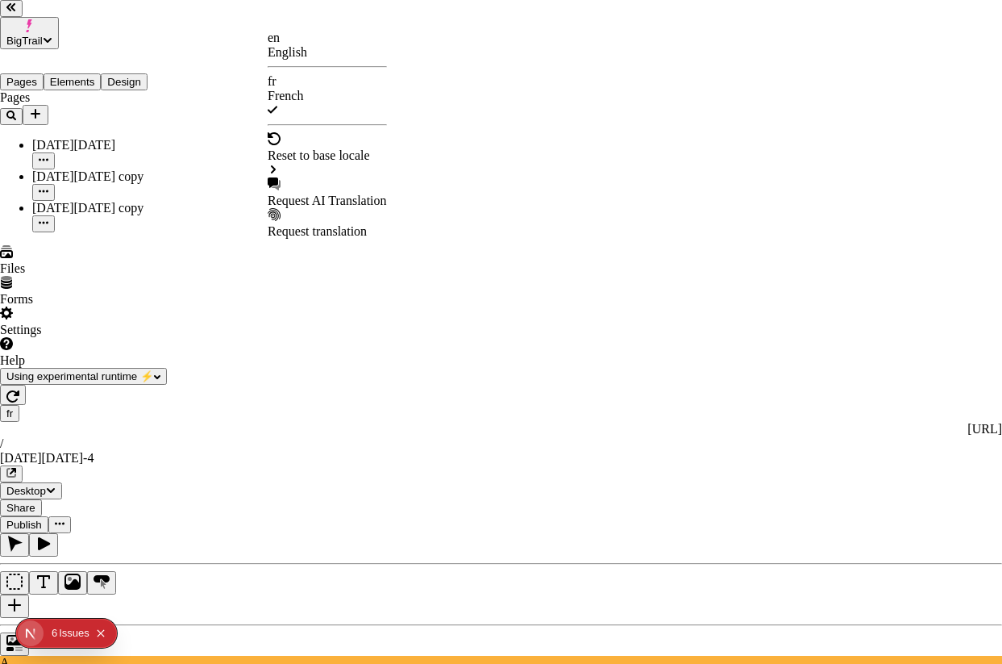
checkbox input "true"
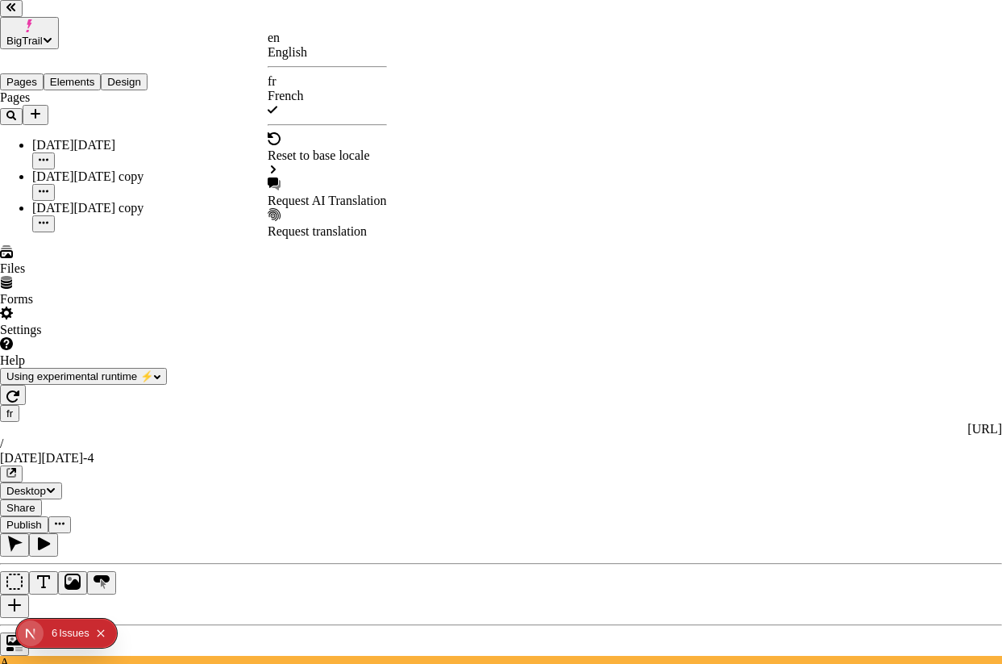
checkbox input "true"
checkbox input "false"
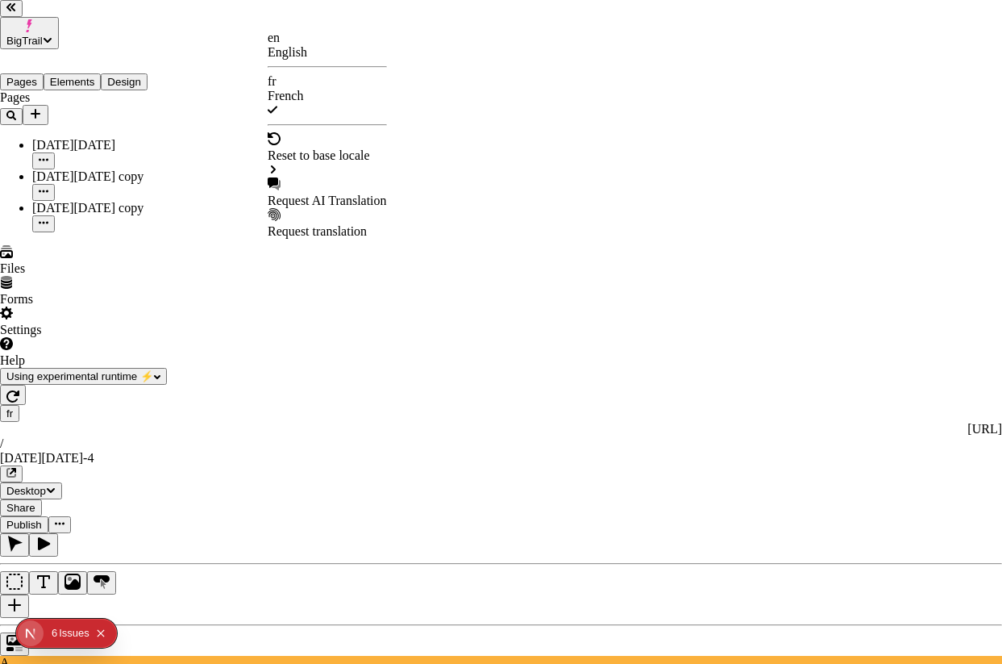
checkbox input "false"
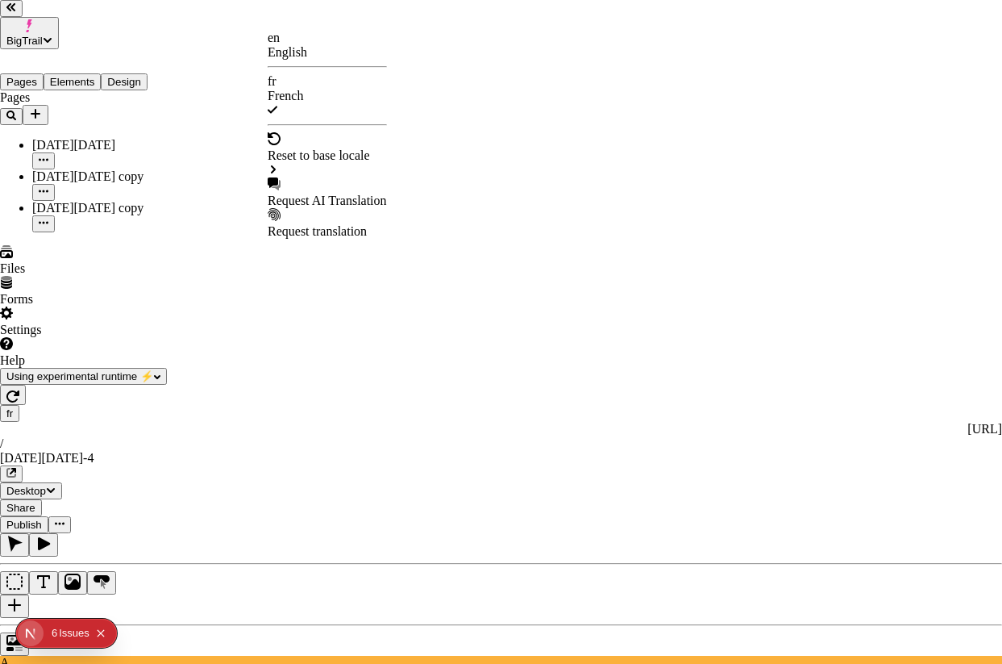
checkbox input "false"
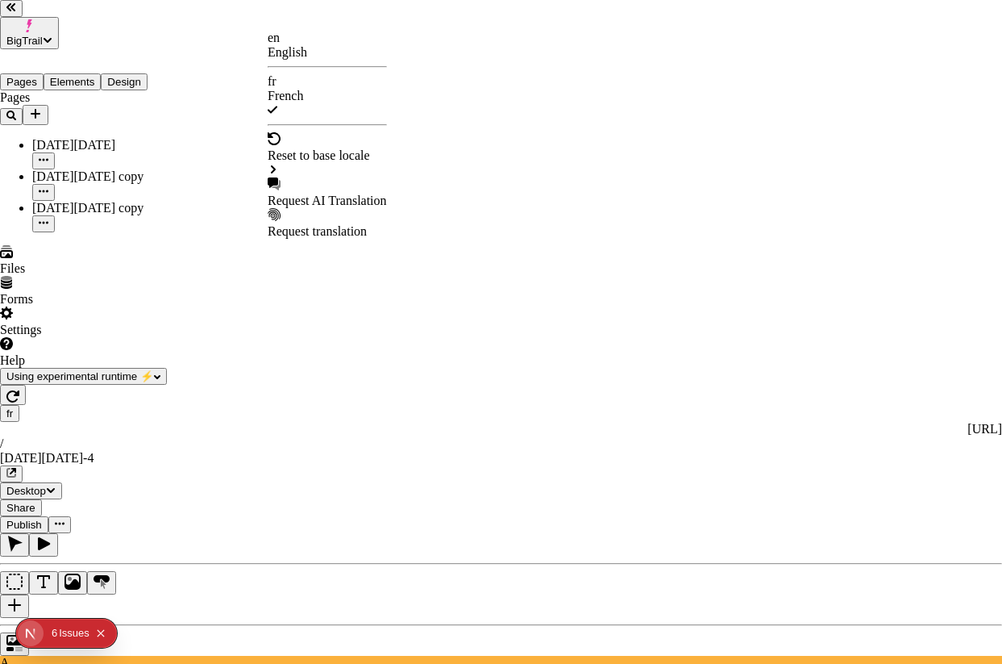
checkbox input "false"
click at [467, 185] on div "Black Friday copy" at bounding box center [478, 192] width 111 height 15
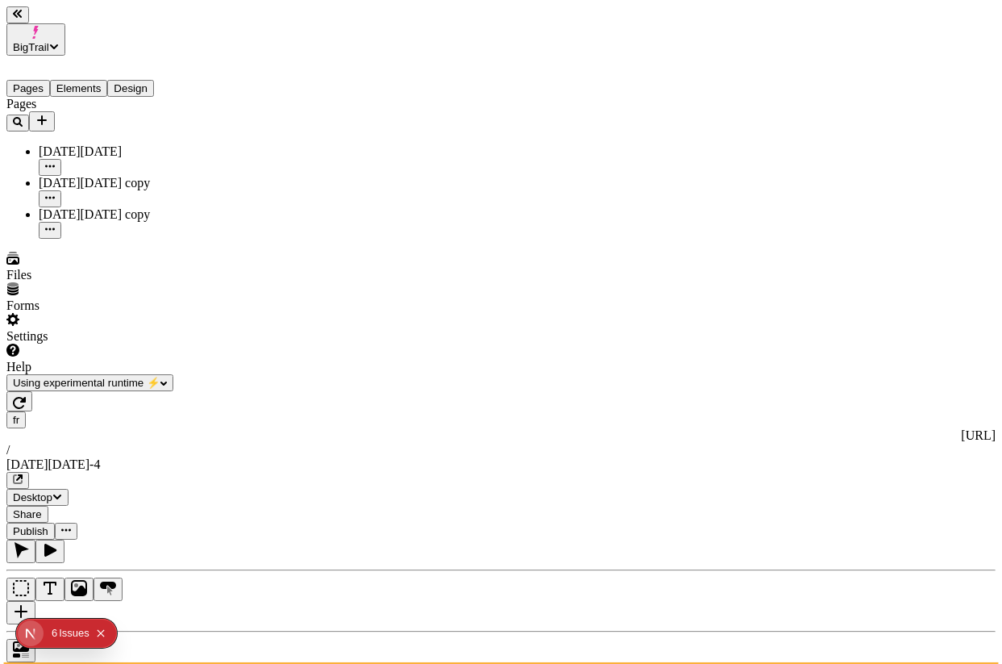
click at [285, 411] on div "fr http://localhost:3001/fr / black-friday-4" at bounding box center [500, 449] width 989 height 77
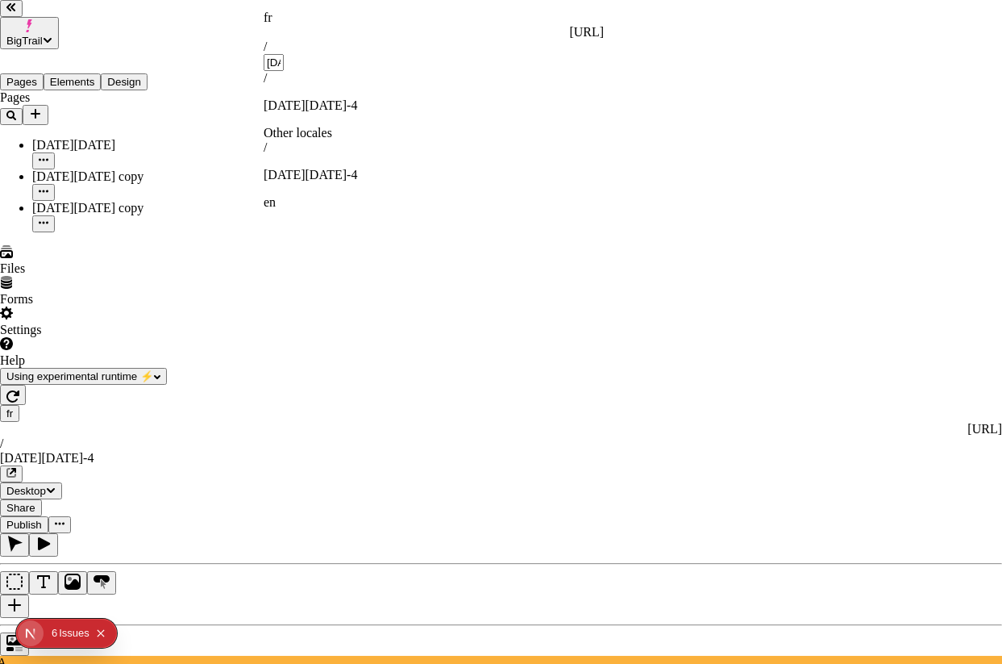
click at [276, 20] on div "fr" at bounding box center [434, 17] width 340 height 15
click at [273, 15] on div "fr" at bounding box center [434, 17] width 340 height 15
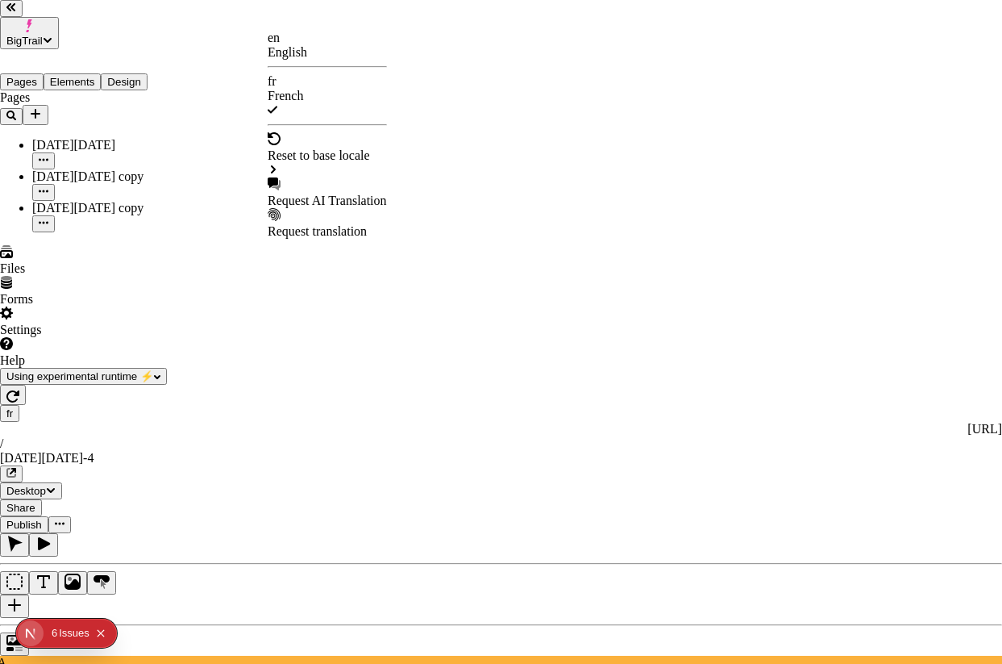
click at [328, 193] on div "Request AI Translation" at bounding box center [327, 200] width 119 height 15
checkbox input "true"
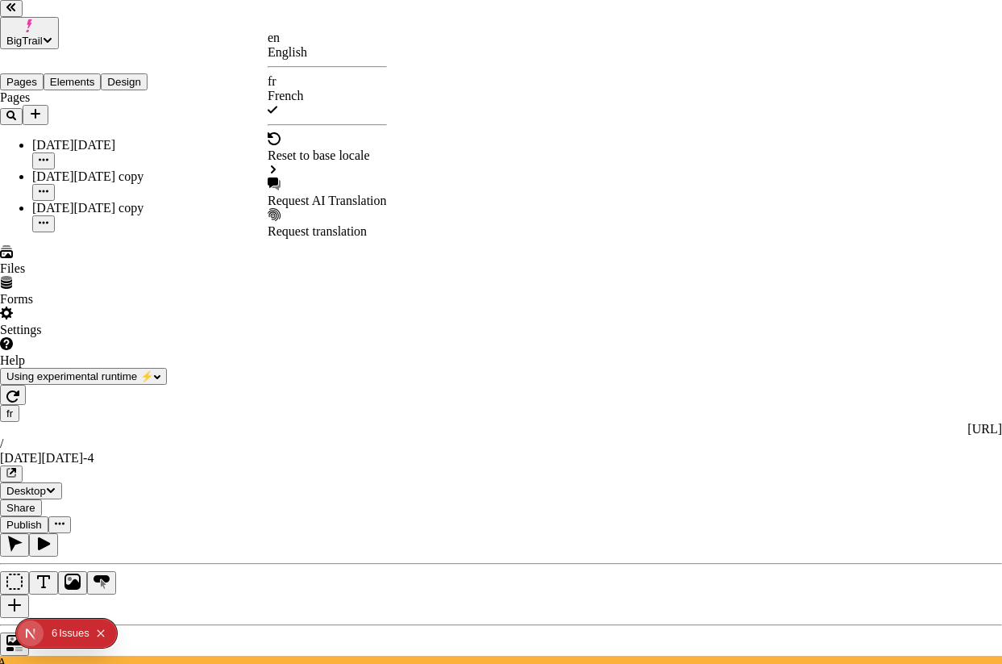
checkbox input "true"
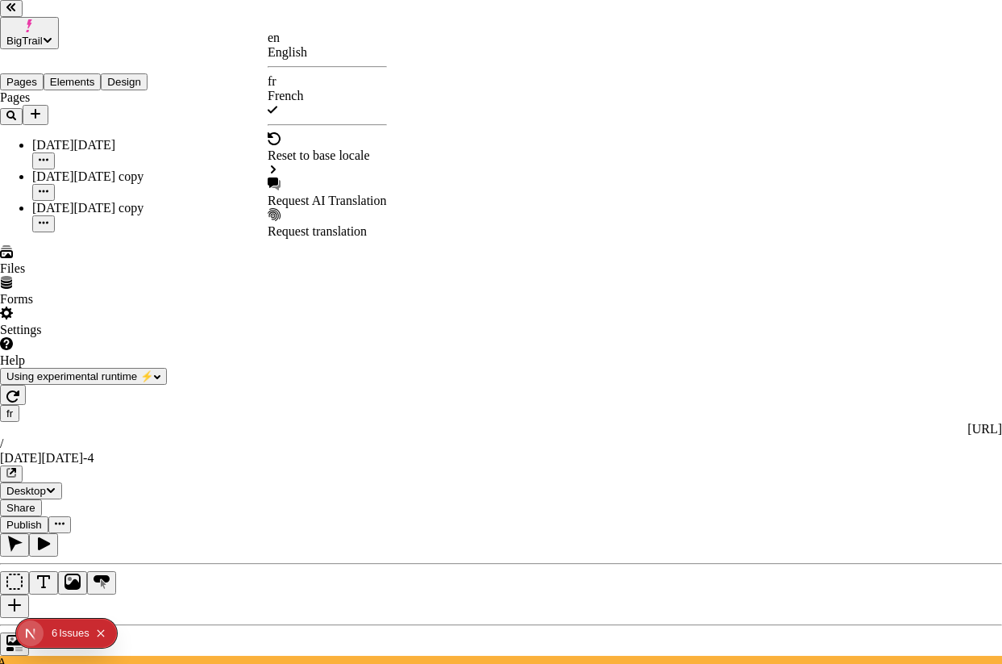
checkbox input "true"
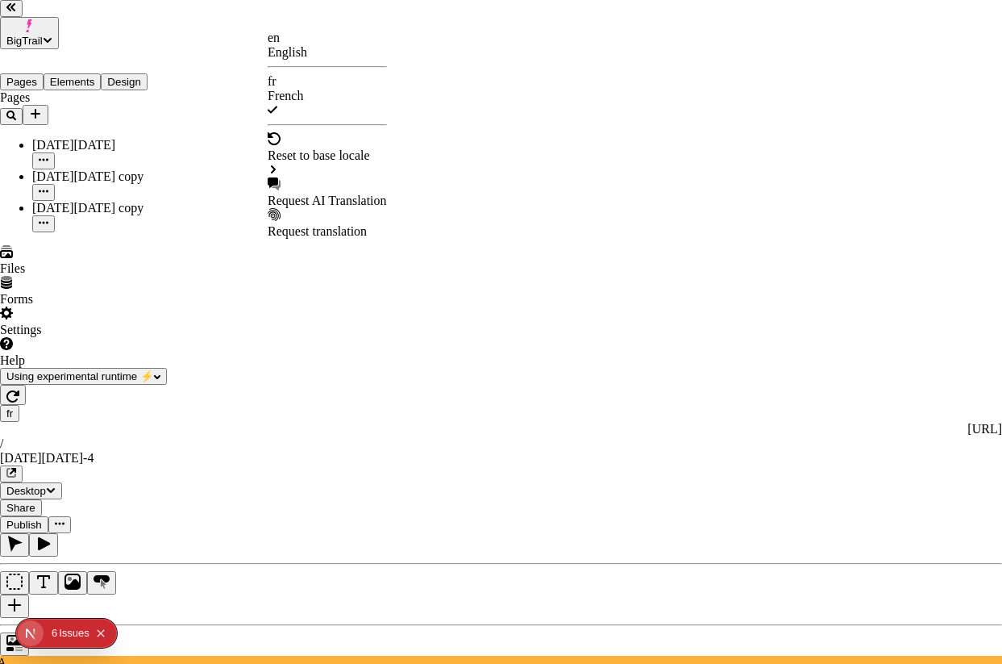
checkbox input "true"
checkbox input "false"
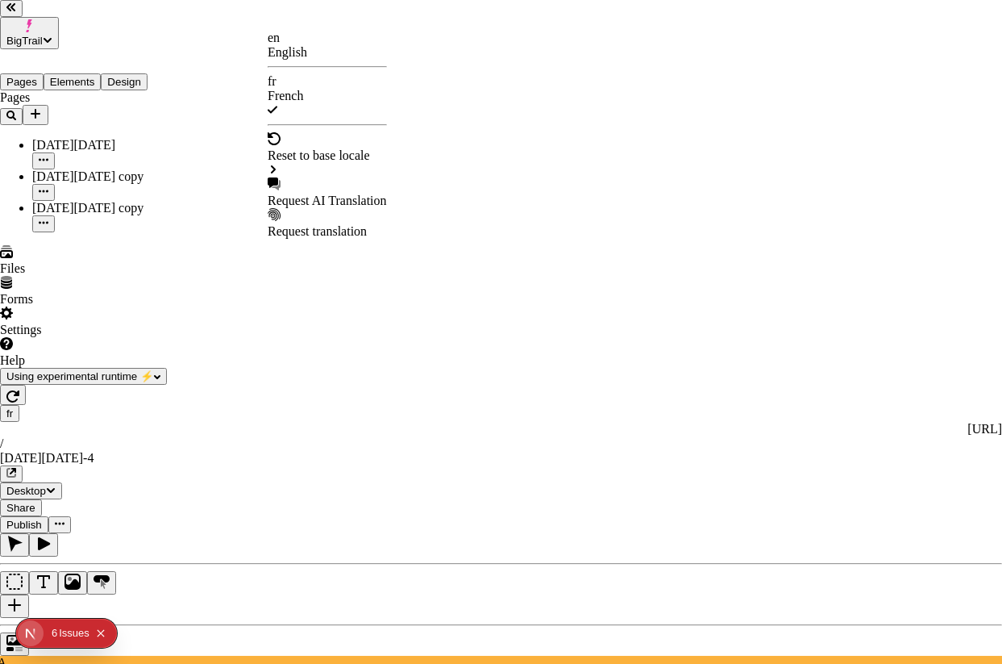
checkbox input "false"
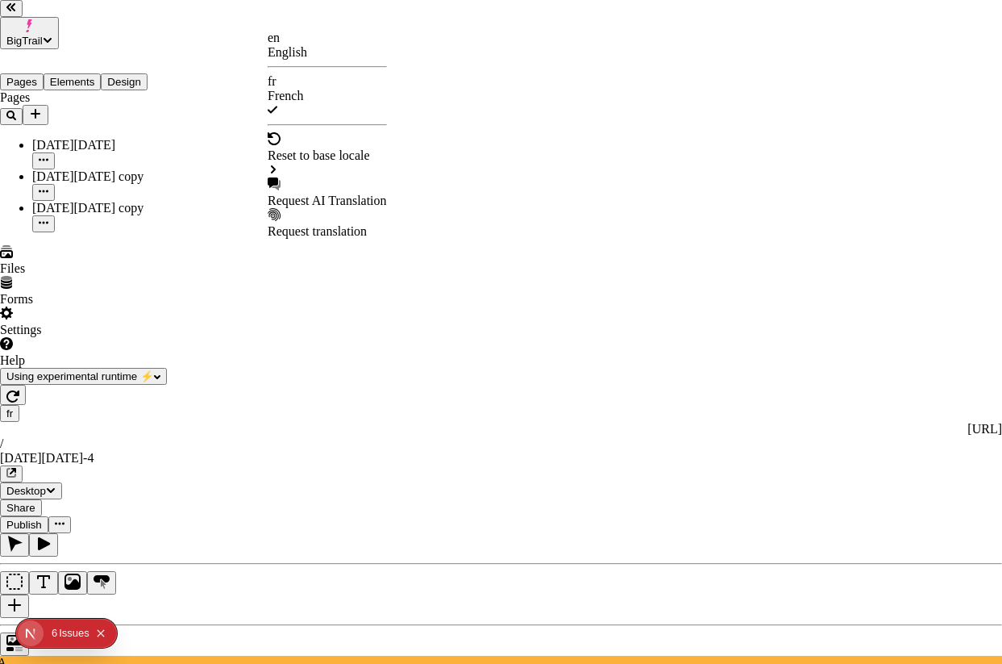
checkbox input "false"
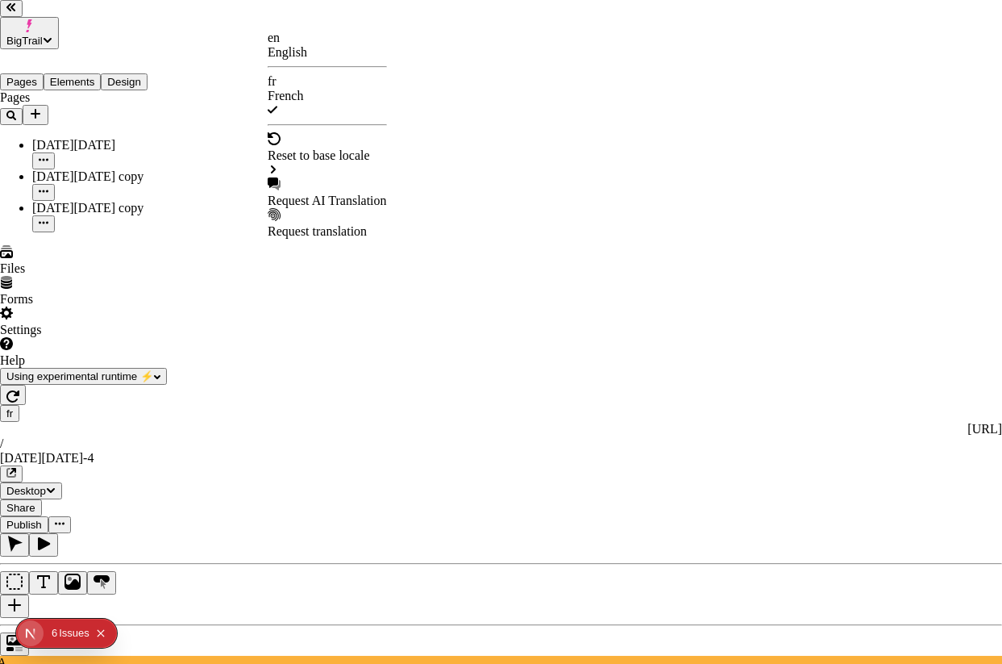
checkbox input "false"
